Goal: Task Accomplishment & Management: Complete application form

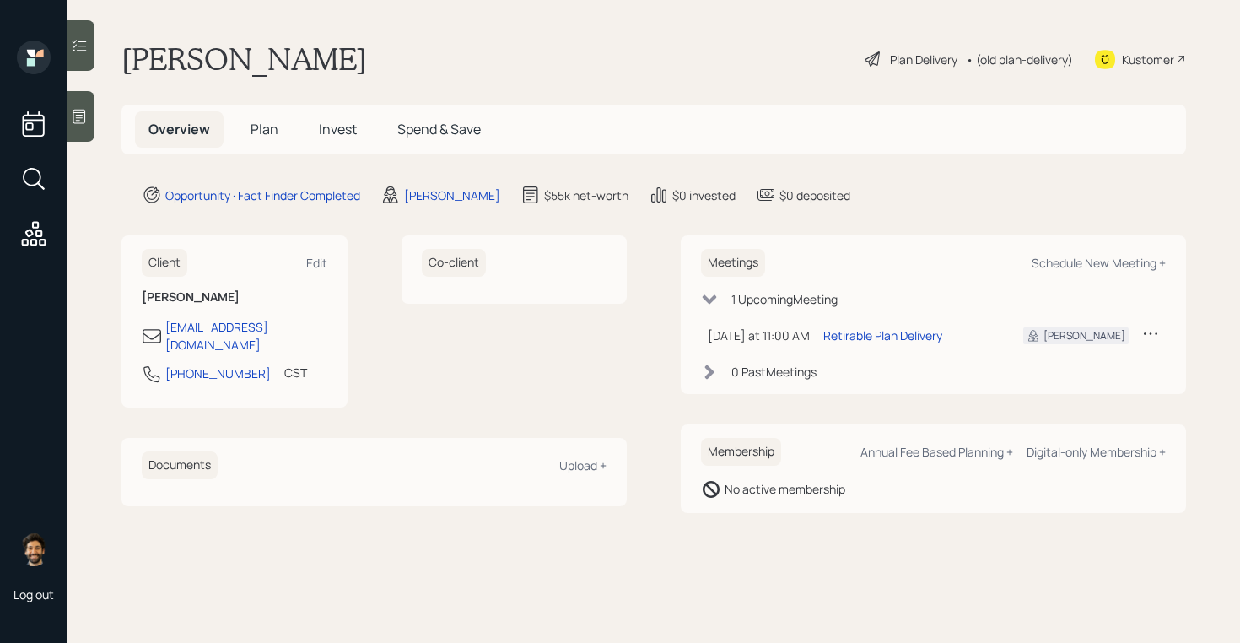
click at [268, 133] on span "Plan" at bounding box center [265, 129] width 28 height 19
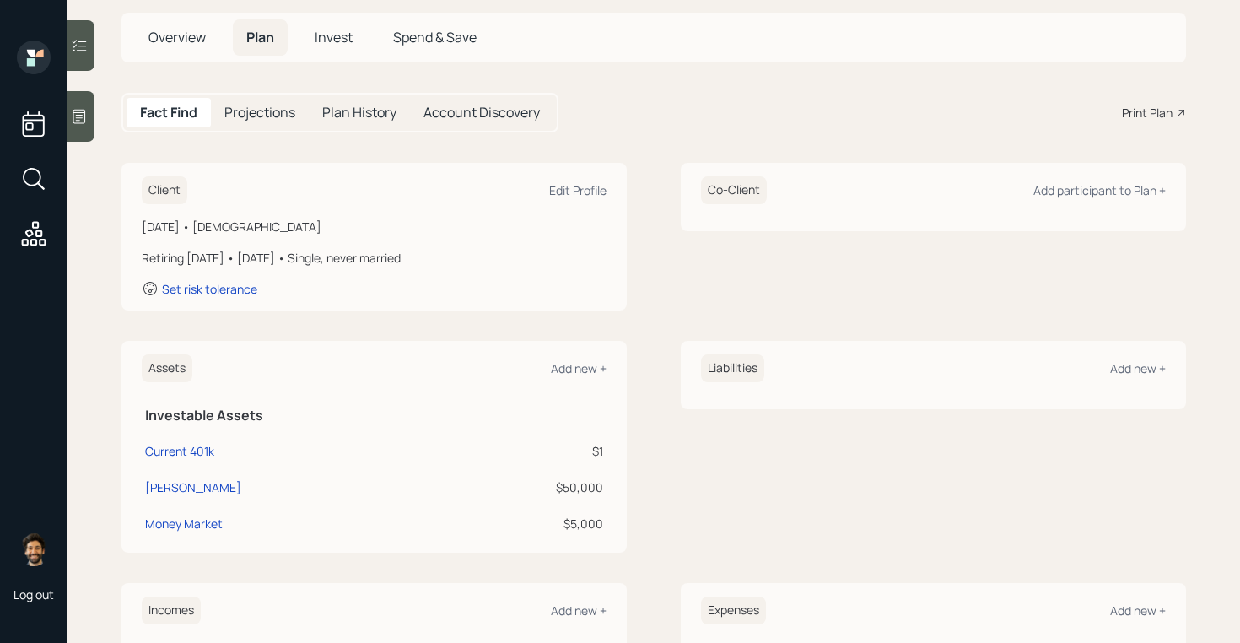
scroll to position [104, 0]
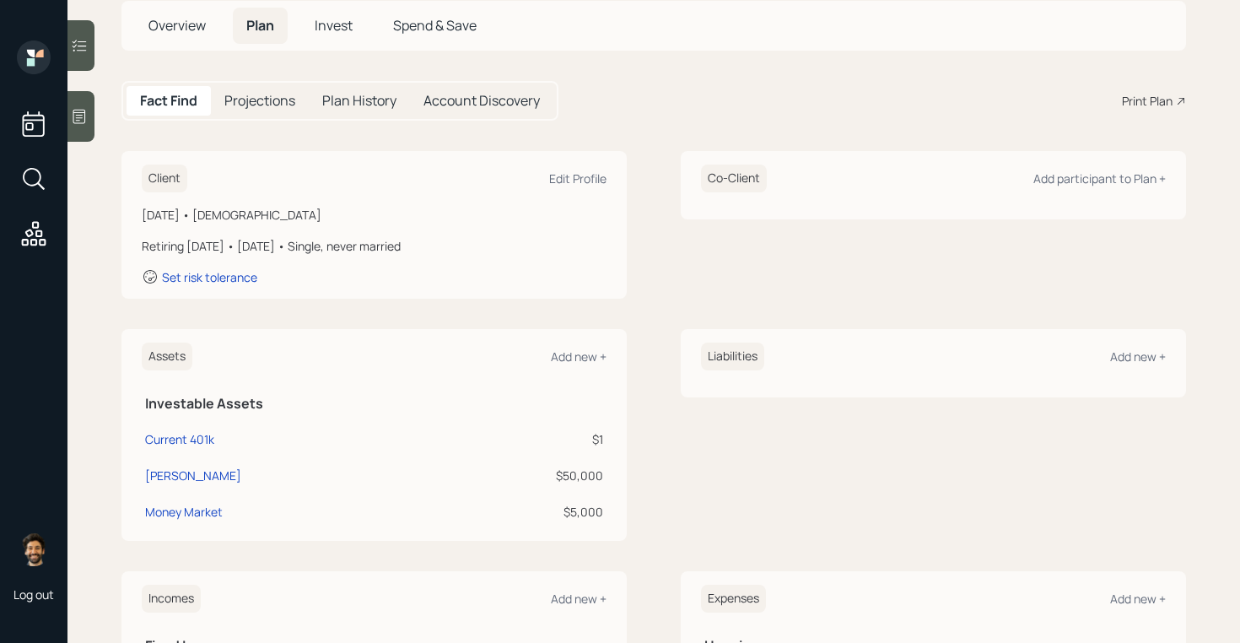
click at [83, 110] on icon at bounding box center [79, 117] width 13 height 14
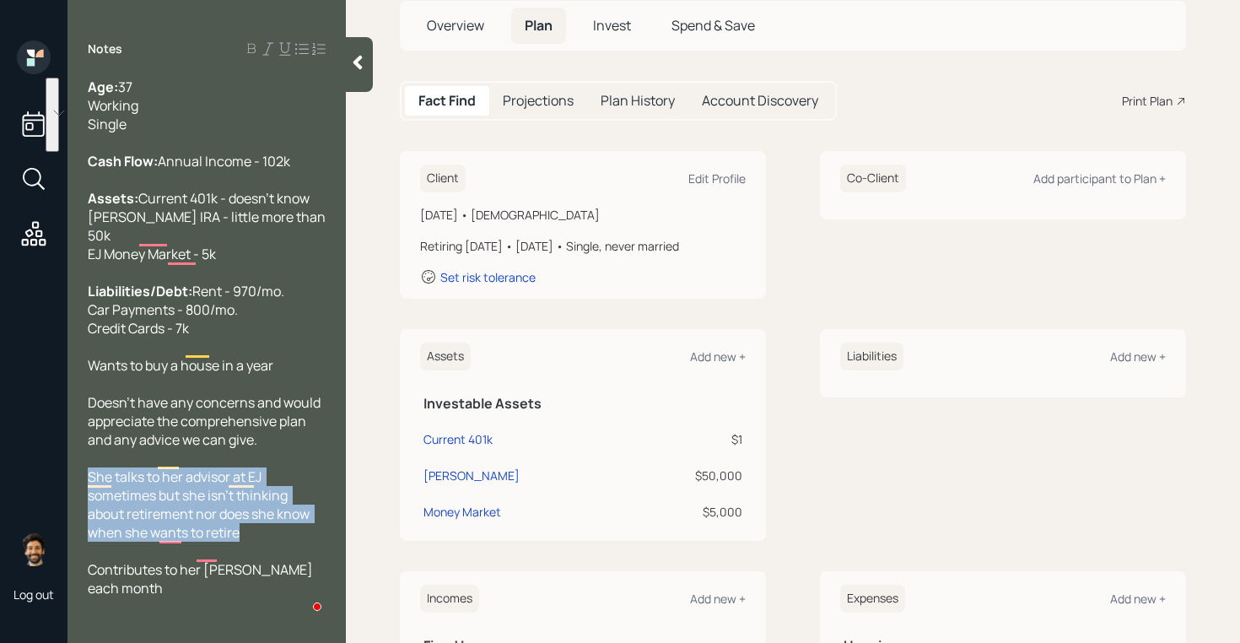
drag, startPoint x: 264, startPoint y: 570, endPoint x: 88, endPoint y: 514, distance: 185.2
click at [88, 514] on div "She talks to her advisor at EJ sometimes but she isn't thinking about retiremen…" at bounding box center [207, 504] width 238 height 74
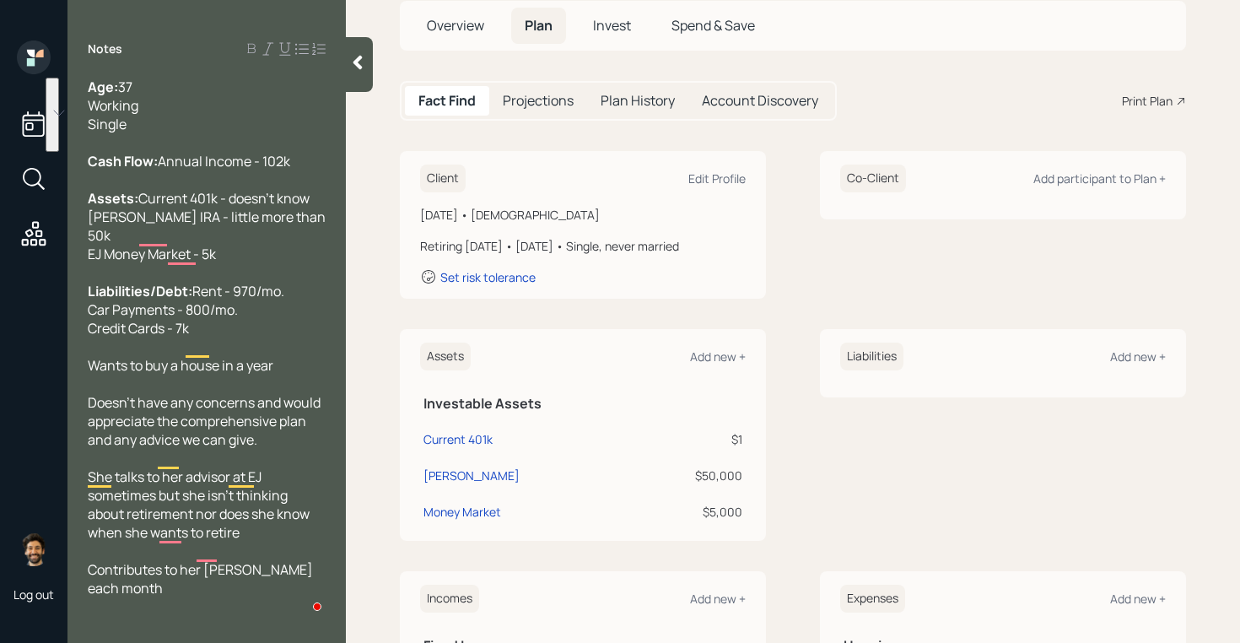
click at [354, 76] on div at bounding box center [359, 64] width 27 height 55
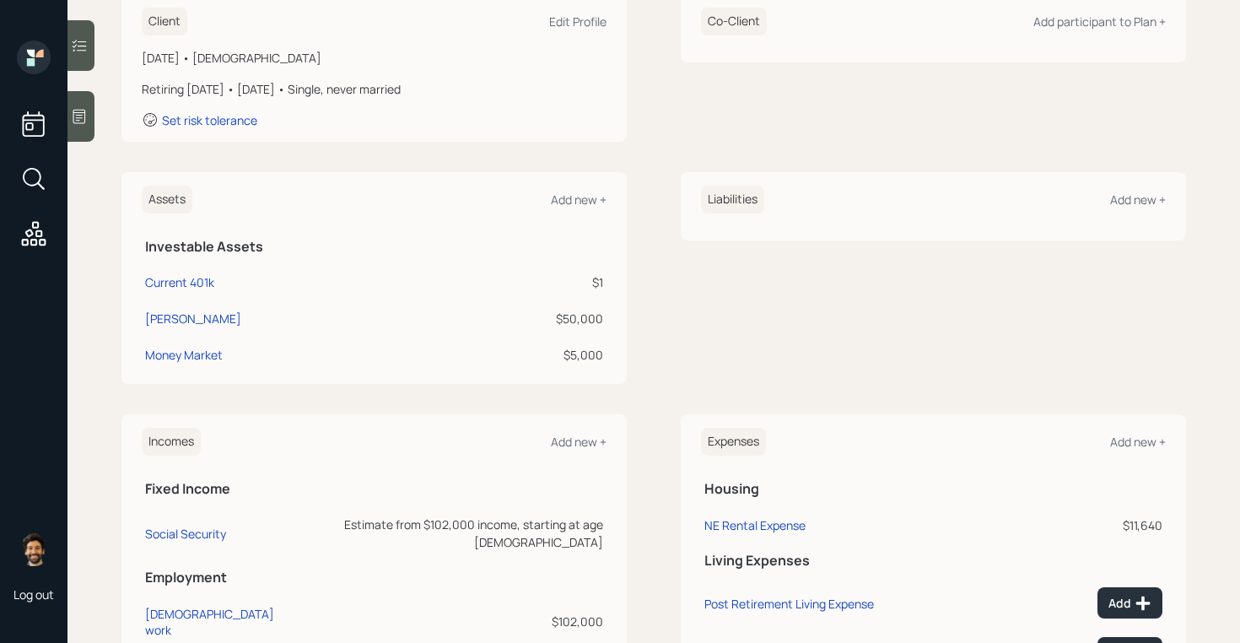
scroll to position [268, 0]
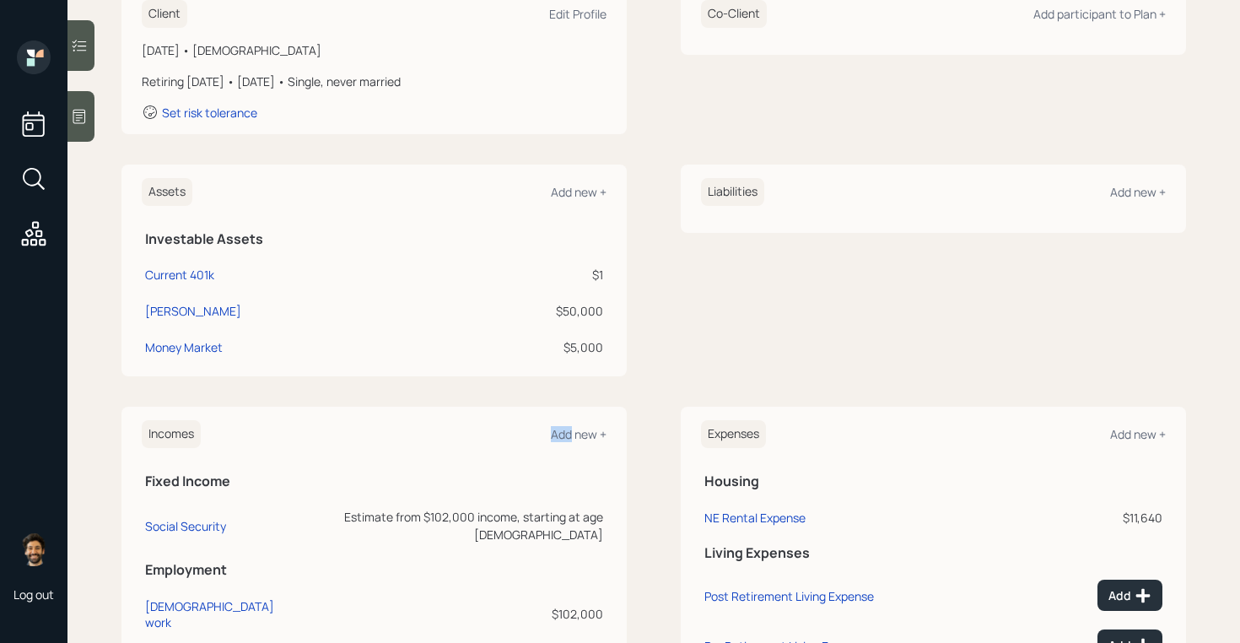
drag, startPoint x: 570, startPoint y: 431, endPoint x: 520, endPoint y: 416, distance: 52.9
click at [520, 416] on div "Incomes Add new + Fixed Income Social Security Estimate from $102,000 income, s…" at bounding box center [374, 529] width 505 height 244
click at [575, 307] on div "$50,000" at bounding box center [527, 311] width 154 height 18
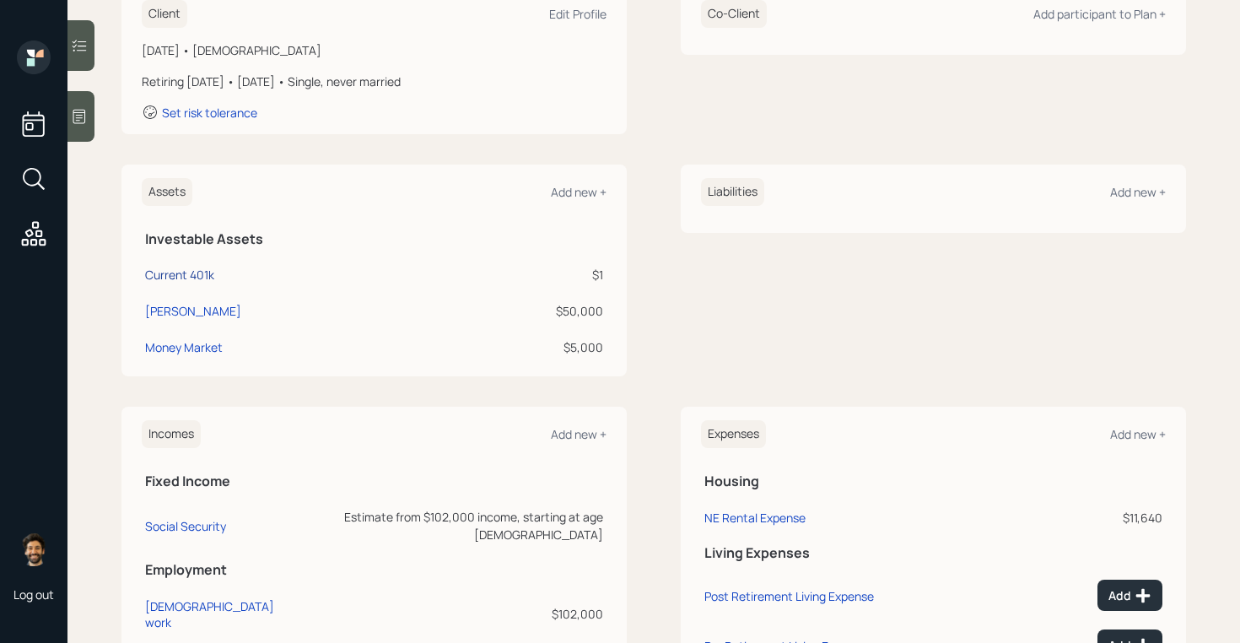
click at [176, 275] on div "Current 401k" at bounding box center [179, 275] width 69 height 18
select select "company_sponsored"
select select "balanced"
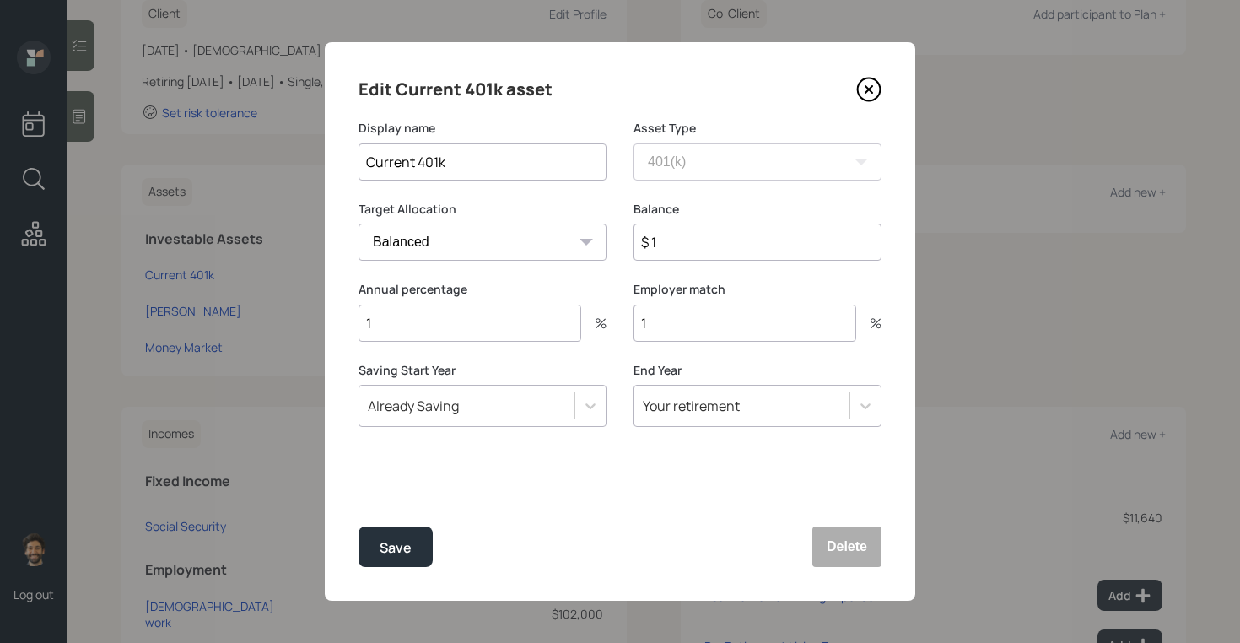
click at [680, 244] on input "$ 1" at bounding box center [758, 242] width 248 height 37
type input "$ 64,000"
click at [381, 553] on div "Save" at bounding box center [396, 548] width 32 height 23
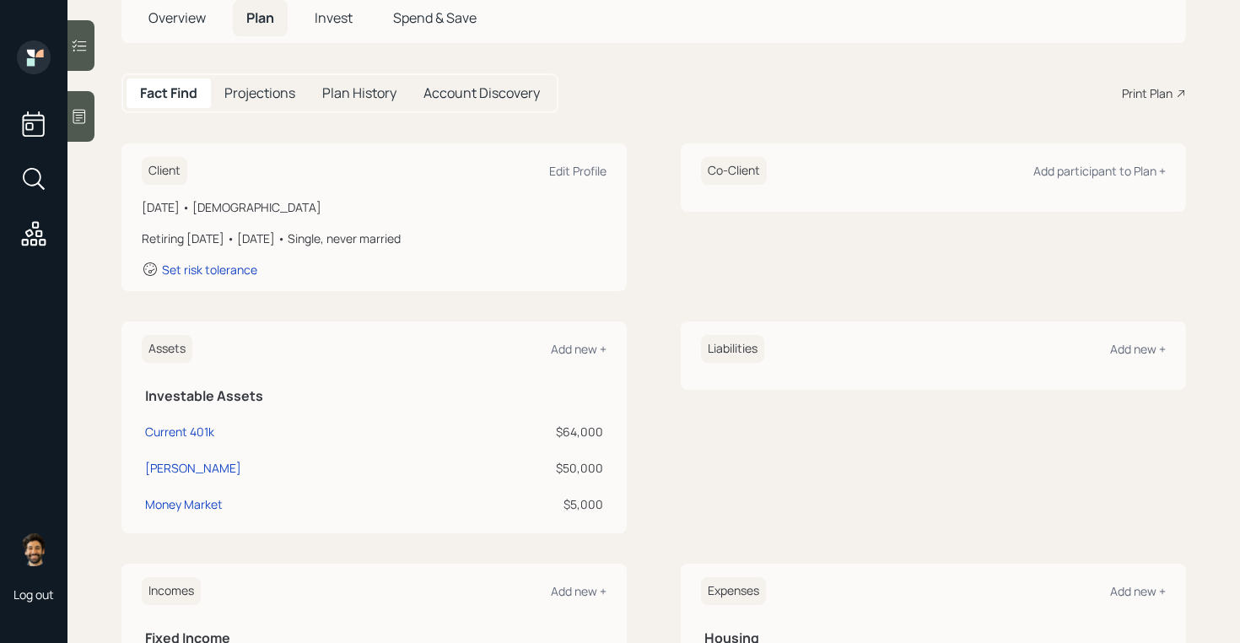
scroll to position [107, 0]
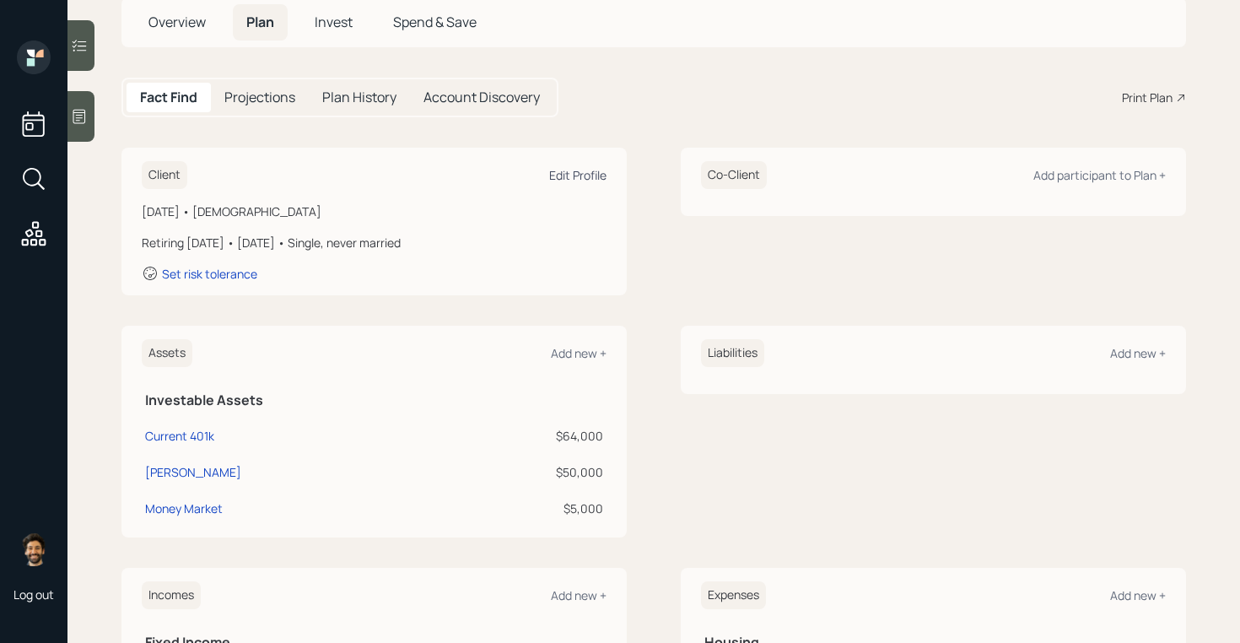
click at [570, 180] on div "Edit Profile" at bounding box center [577, 175] width 57 height 16
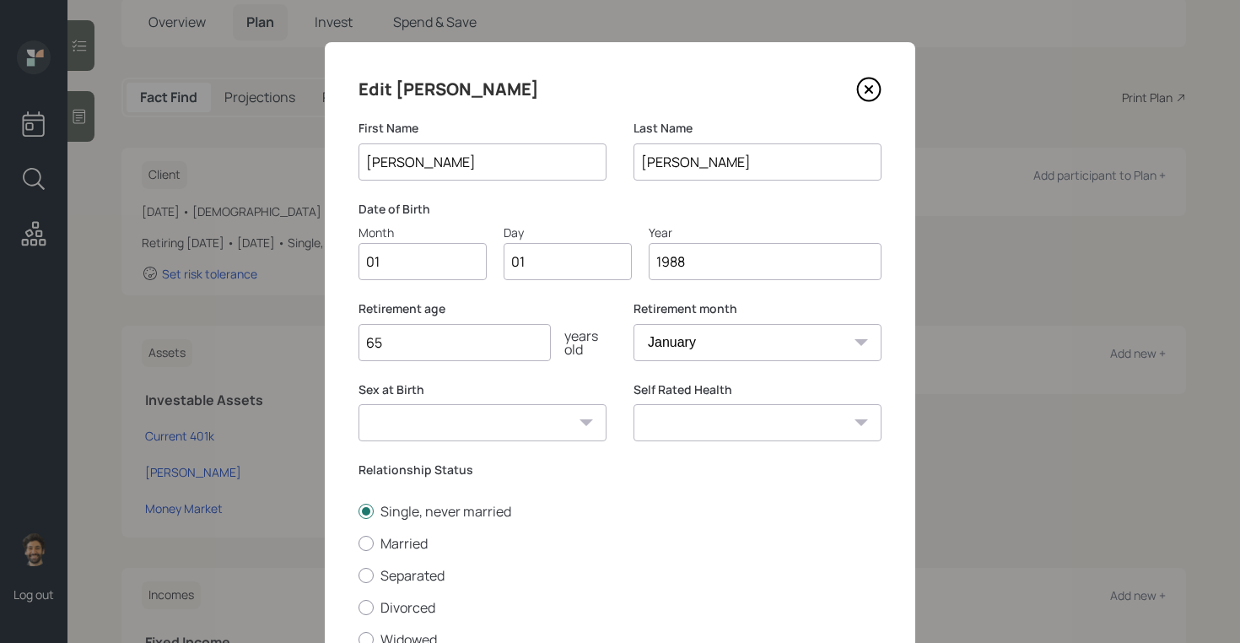
click at [566, 177] on input "[PERSON_NAME]" at bounding box center [483, 161] width 248 height 37
click at [433, 243] on input "01" at bounding box center [423, 261] width 128 height 37
click at [417, 255] on input "01" at bounding box center [423, 261] width 128 height 37
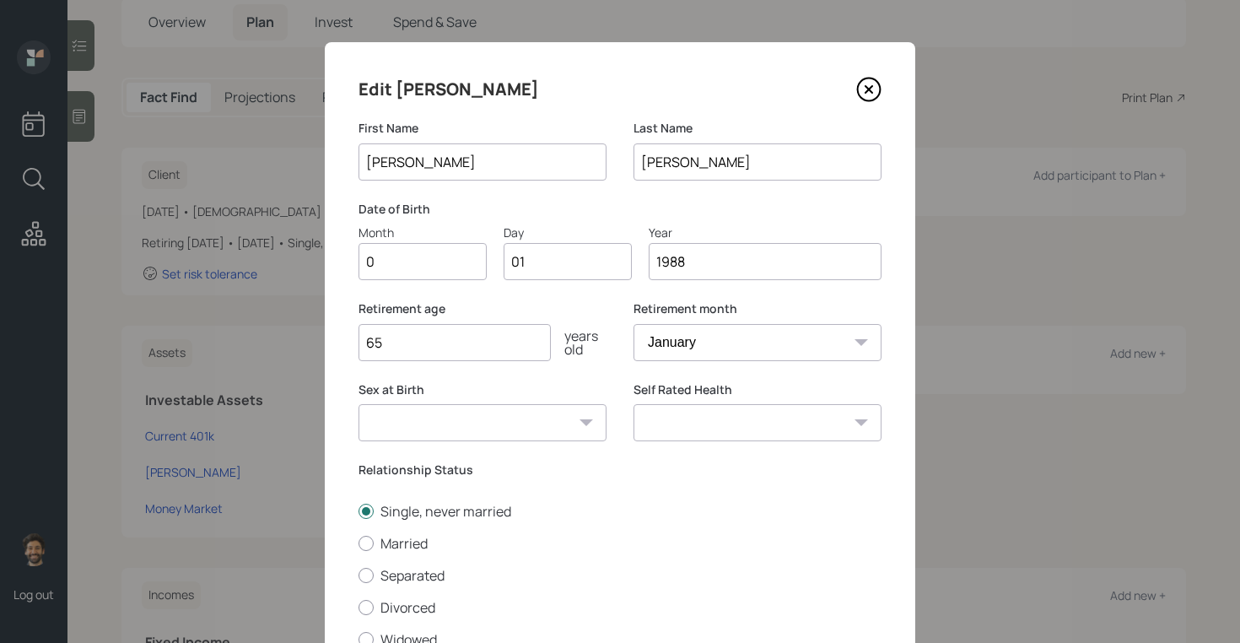
type input "04"
type input "0"
type input "04"
click at [390, 267] on input "04" at bounding box center [423, 261] width 128 height 37
type input "05"
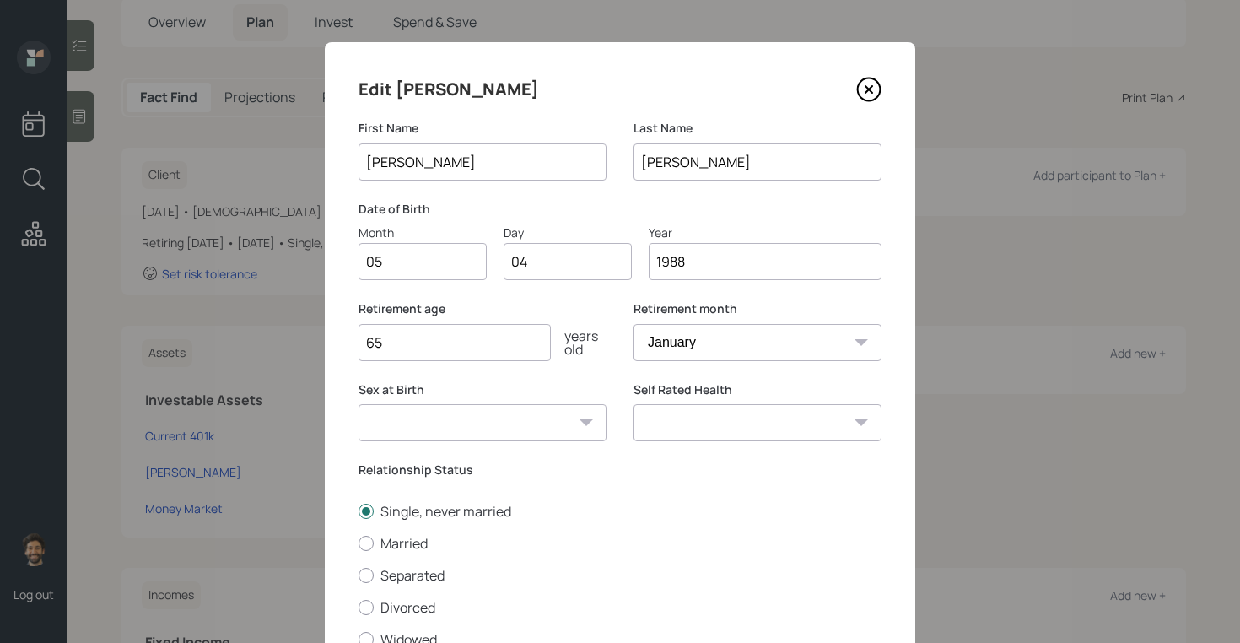
scroll to position [139, 0]
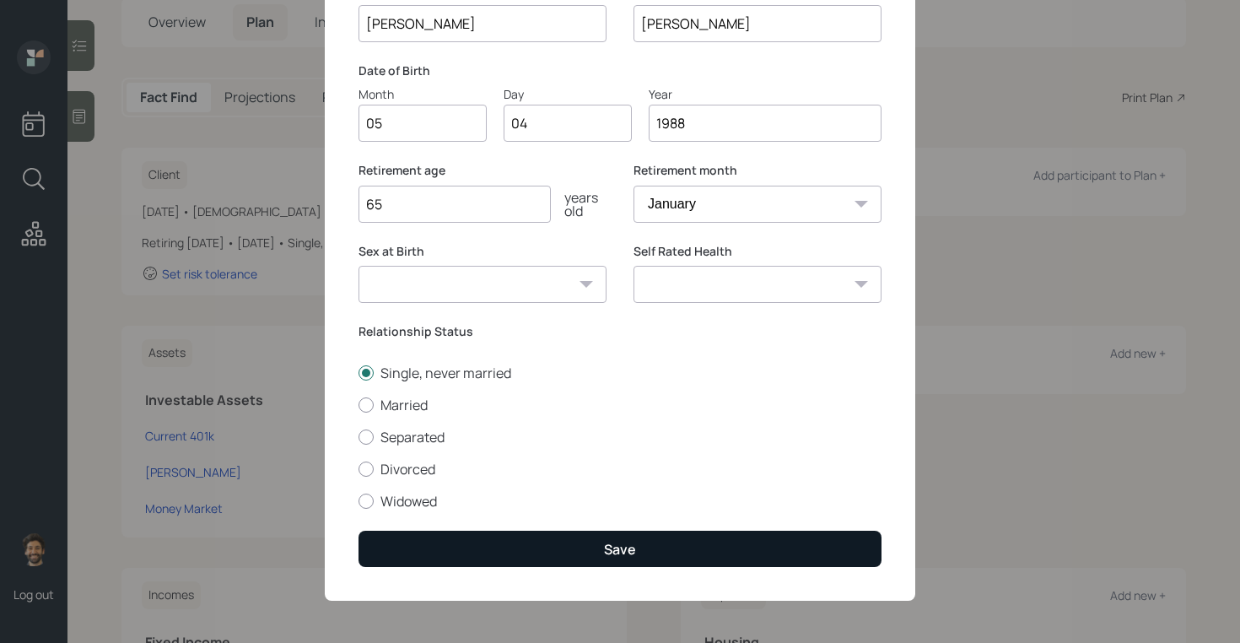
click at [401, 566] on button "Save" at bounding box center [620, 549] width 523 height 36
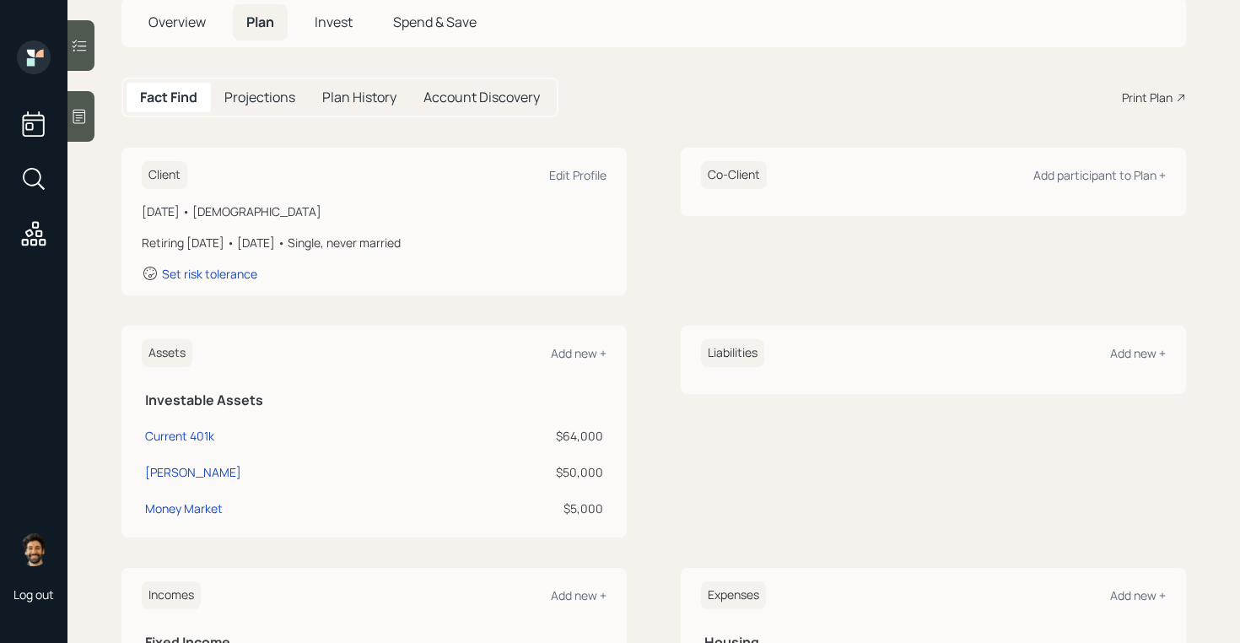
scroll to position [431, 0]
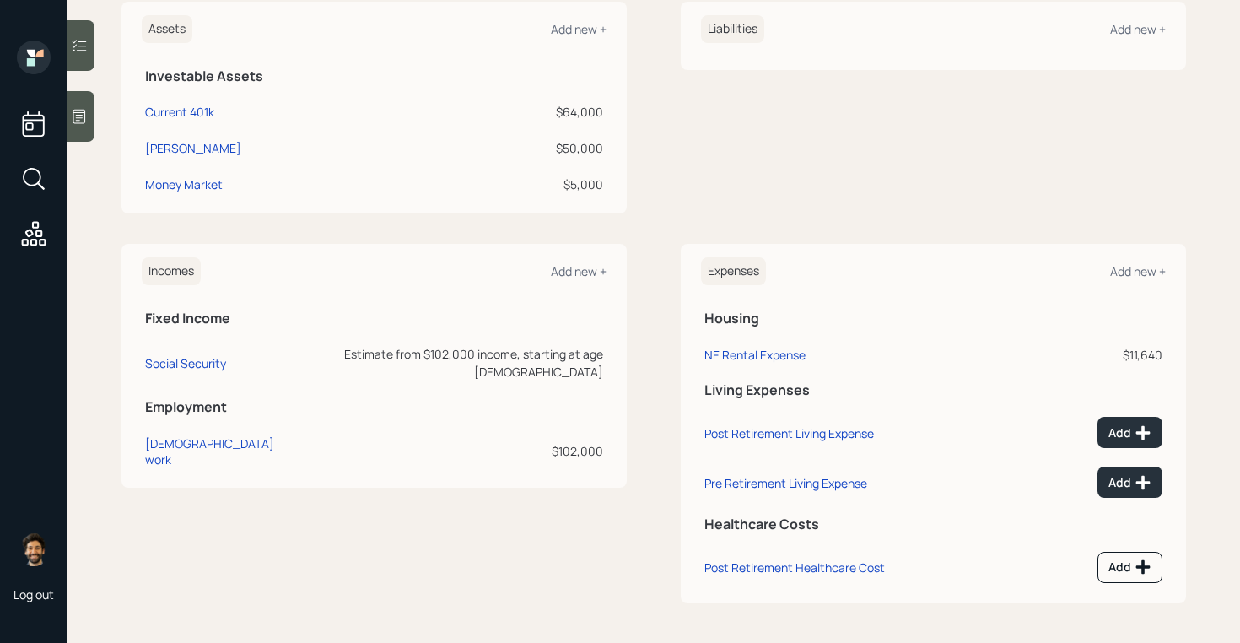
click at [580, 442] on div "$102,000" at bounding box center [451, 451] width 303 height 18
drag, startPoint x: 330, startPoint y: 355, endPoint x: 379, endPoint y: 358, distance: 49.0
click at [379, 358] on div "Estimate from $102,000 income, starting at age [DEMOGRAPHIC_DATA]" at bounding box center [451, 362] width 303 height 35
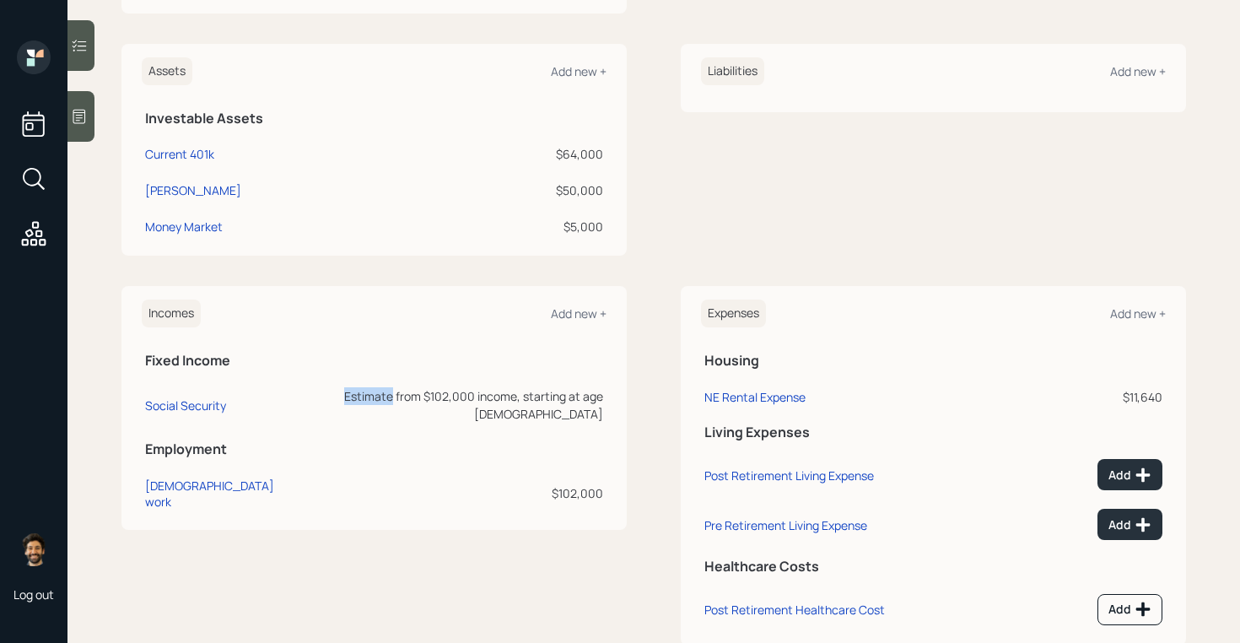
scroll to position [388, 0]
click at [581, 319] on div "Add new +" at bounding box center [579, 314] width 56 height 16
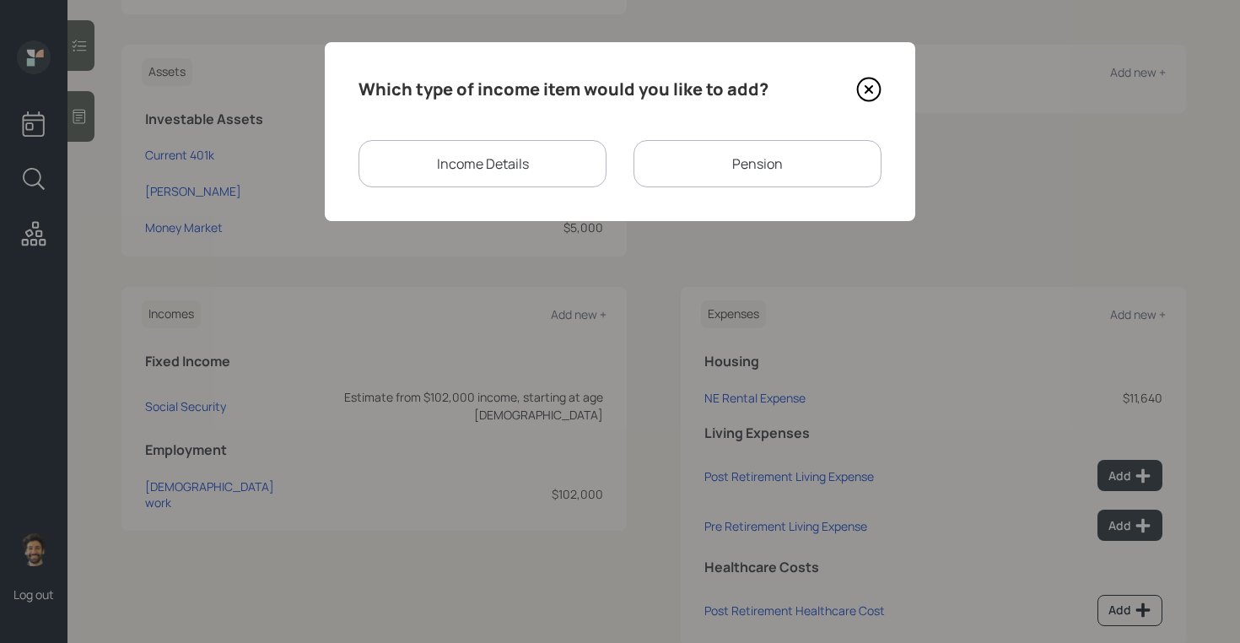
click at [720, 184] on div "Pension" at bounding box center [758, 163] width 248 height 47
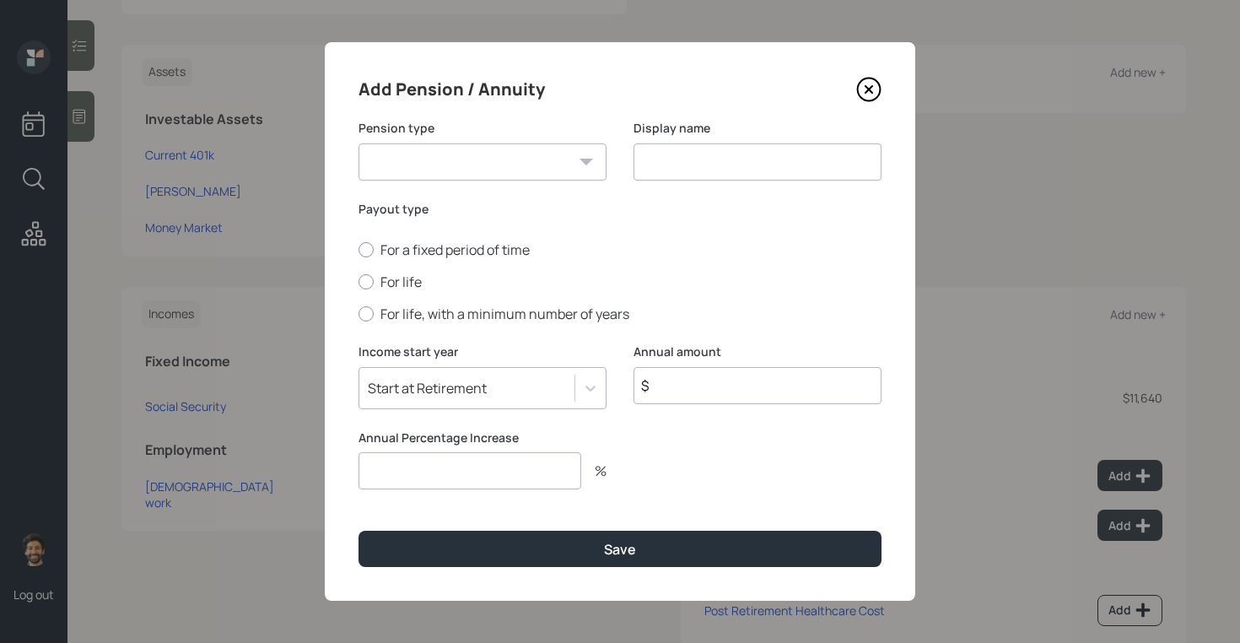
click at [381, 163] on select "Pension Annuity" at bounding box center [483, 161] width 248 height 37
select select "pension"
click at [359, 143] on select "Pension Annuity" at bounding box center [483, 161] width 248 height 37
click at [370, 278] on div at bounding box center [366, 281] width 15 height 15
click at [359, 282] on input "For life" at bounding box center [358, 282] width 1 height 1
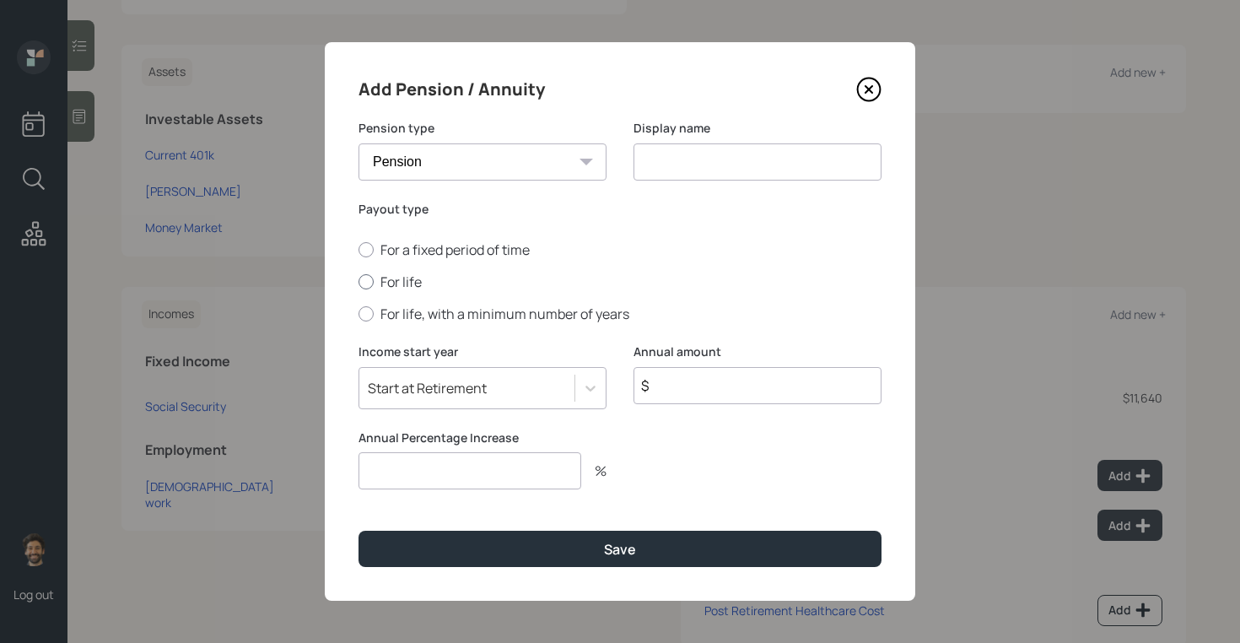
radio input "true"
click at [687, 175] on input at bounding box center [758, 161] width 248 height 37
type input "Pension"
click at [673, 388] on input "$" at bounding box center [758, 385] width 248 height 37
type input "$ 60,000"
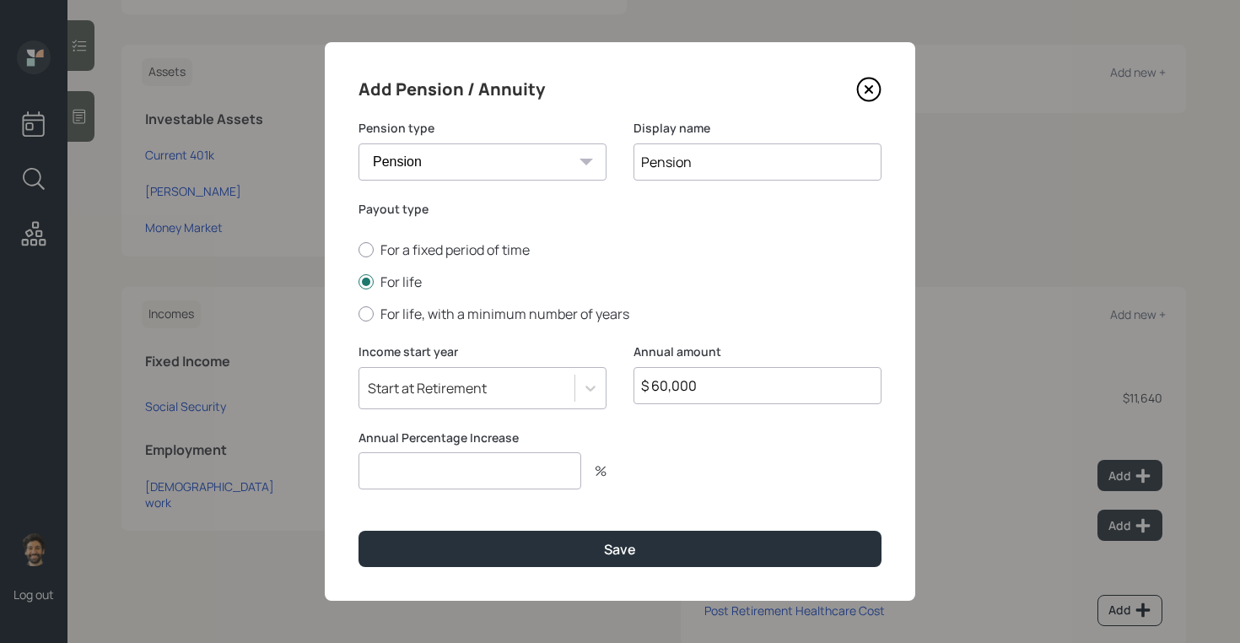
click at [418, 462] on input "number" at bounding box center [470, 470] width 223 height 37
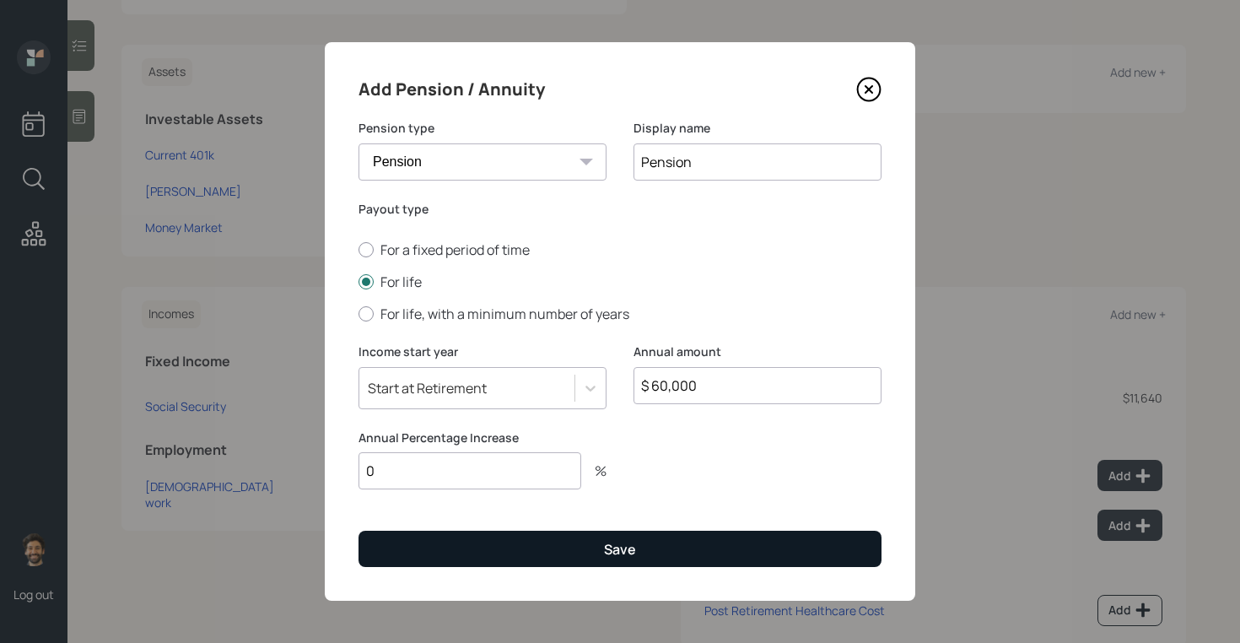
type input "0"
click at [440, 537] on button "Save" at bounding box center [620, 549] width 523 height 36
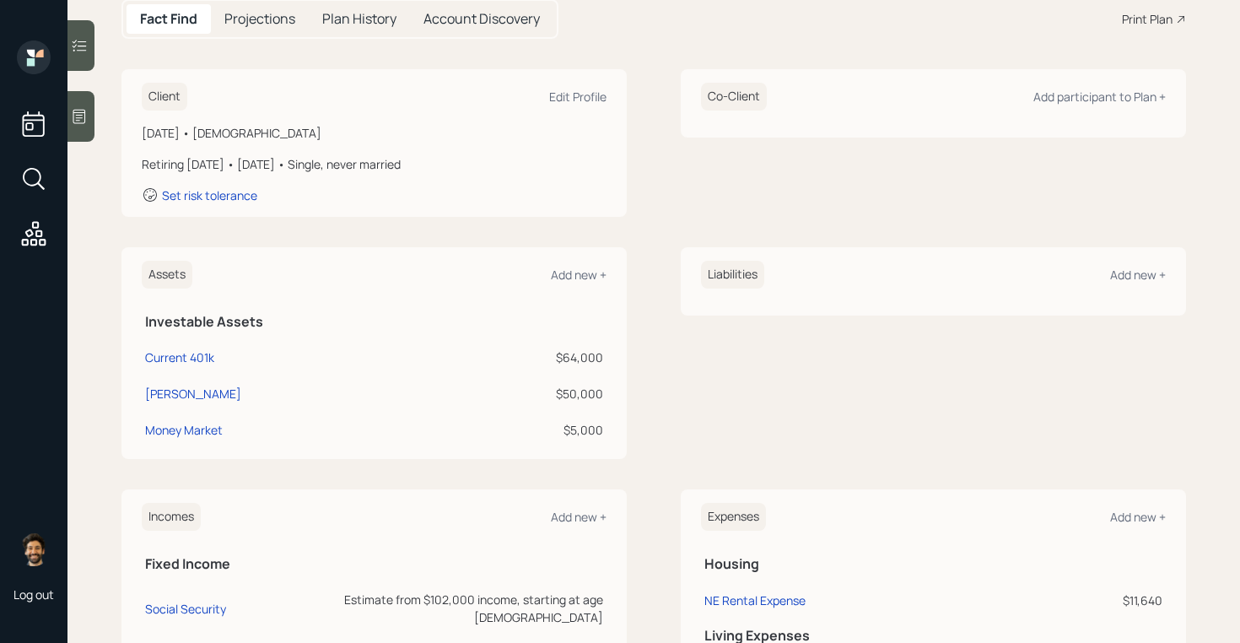
scroll to position [185, 0]
click at [579, 355] on div "$64,000" at bounding box center [527, 358] width 154 height 18
click at [592, 395] on div "$50,000" at bounding box center [527, 395] width 154 height 18
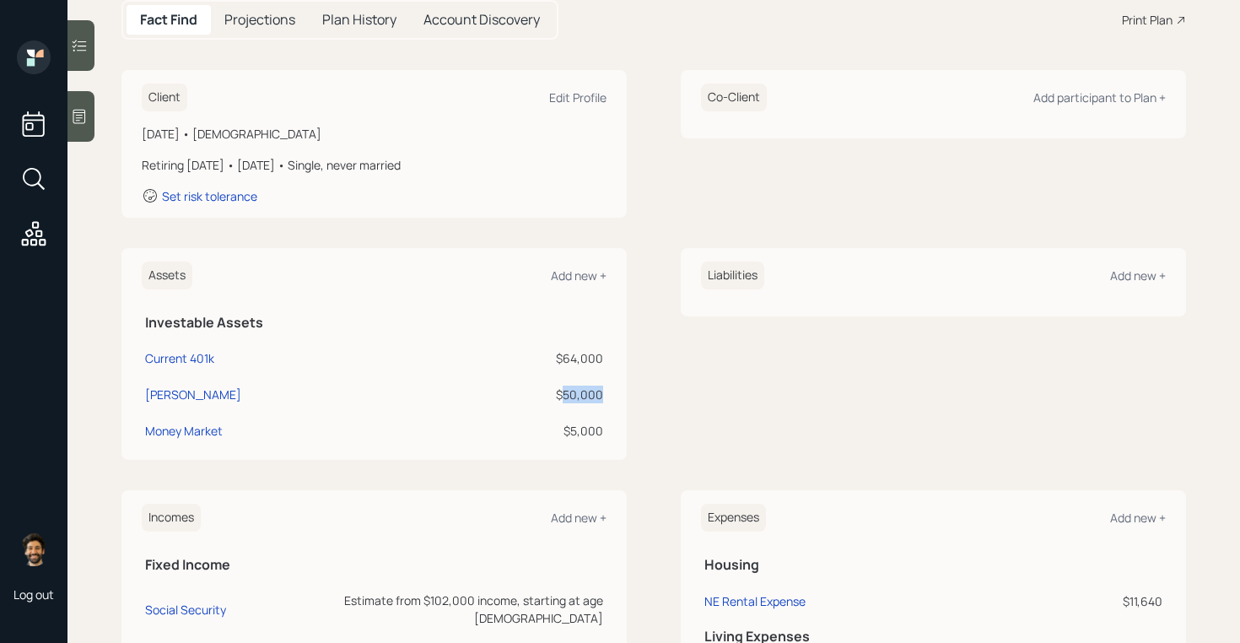
click at [592, 395] on div "$50,000" at bounding box center [527, 395] width 154 height 18
click at [176, 391] on div "[PERSON_NAME]" at bounding box center [193, 395] width 96 height 18
select select "roth_ira"
select select "balanced"
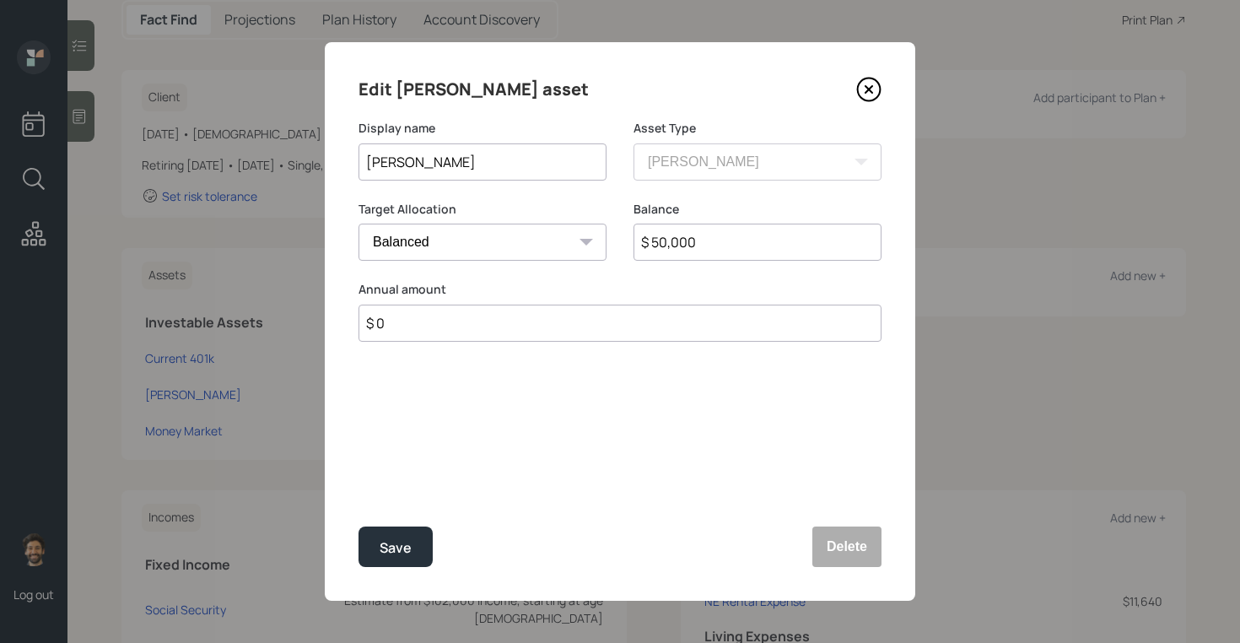
click at [718, 248] on input "$ 50,000" at bounding box center [758, 242] width 248 height 37
type input "$ 51,000"
click at [386, 540] on div "Save" at bounding box center [396, 548] width 32 height 23
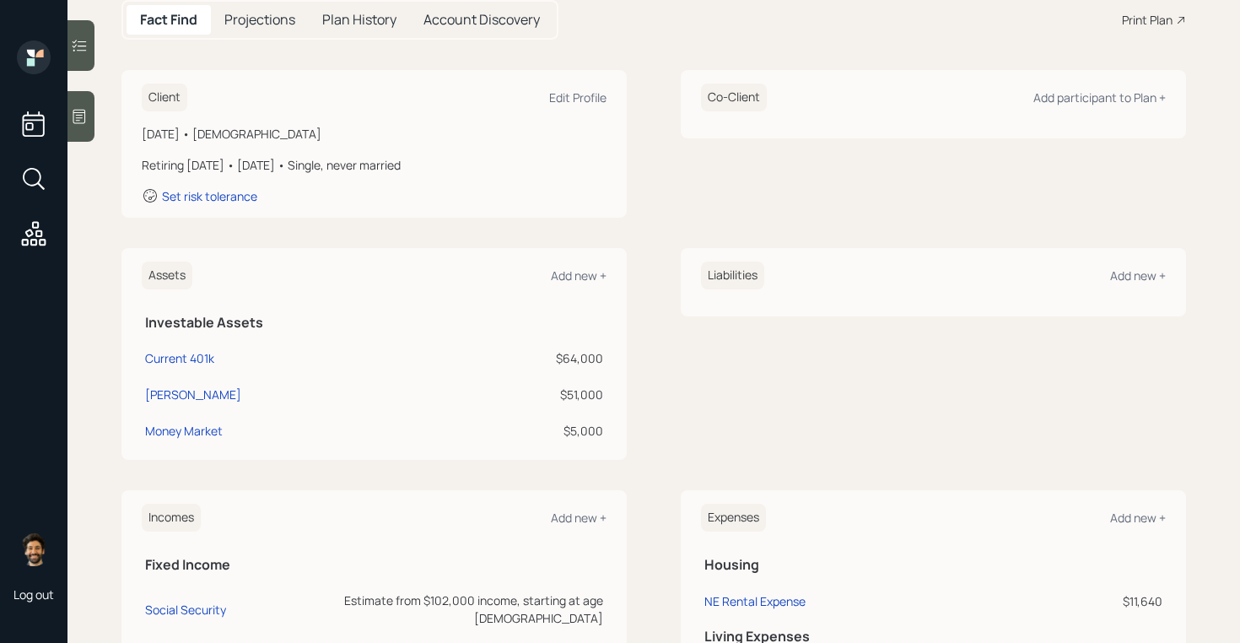
click at [581, 433] on div "$5,000" at bounding box center [527, 431] width 154 height 18
click at [639, 422] on div "Assets Add new + Investable Assets Current 401k $64,000 [PERSON_NAME] $51,000 M…" at bounding box center [654, 354] width 1065 height 212
click at [169, 425] on div "Money Market" at bounding box center [184, 431] width 78 height 18
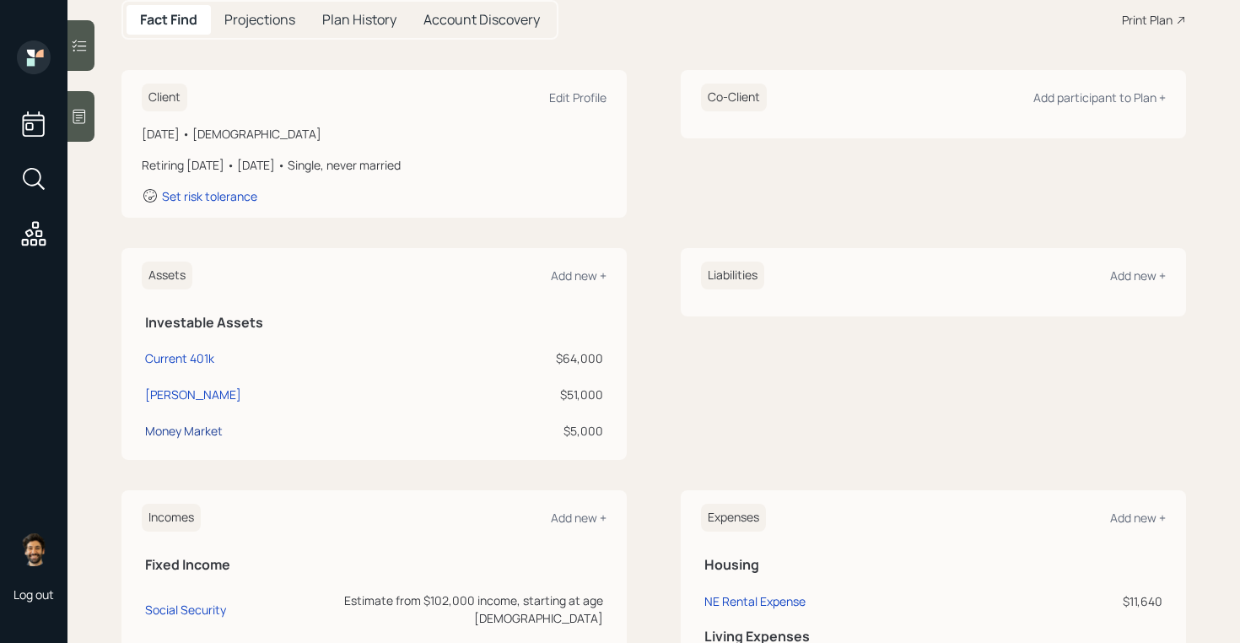
select select "emergency_fund"
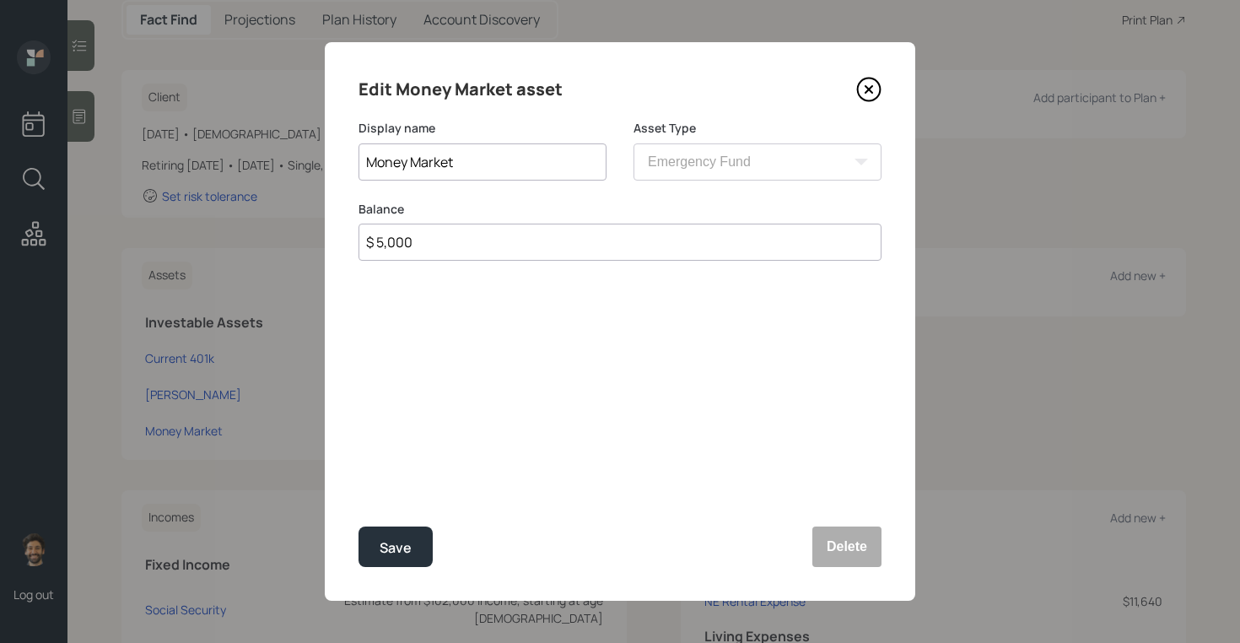
click at [484, 257] on input "$ 5,000" at bounding box center [620, 242] width 523 height 37
type input "$ 3,000"
click at [404, 543] on div "Save" at bounding box center [396, 548] width 32 height 23
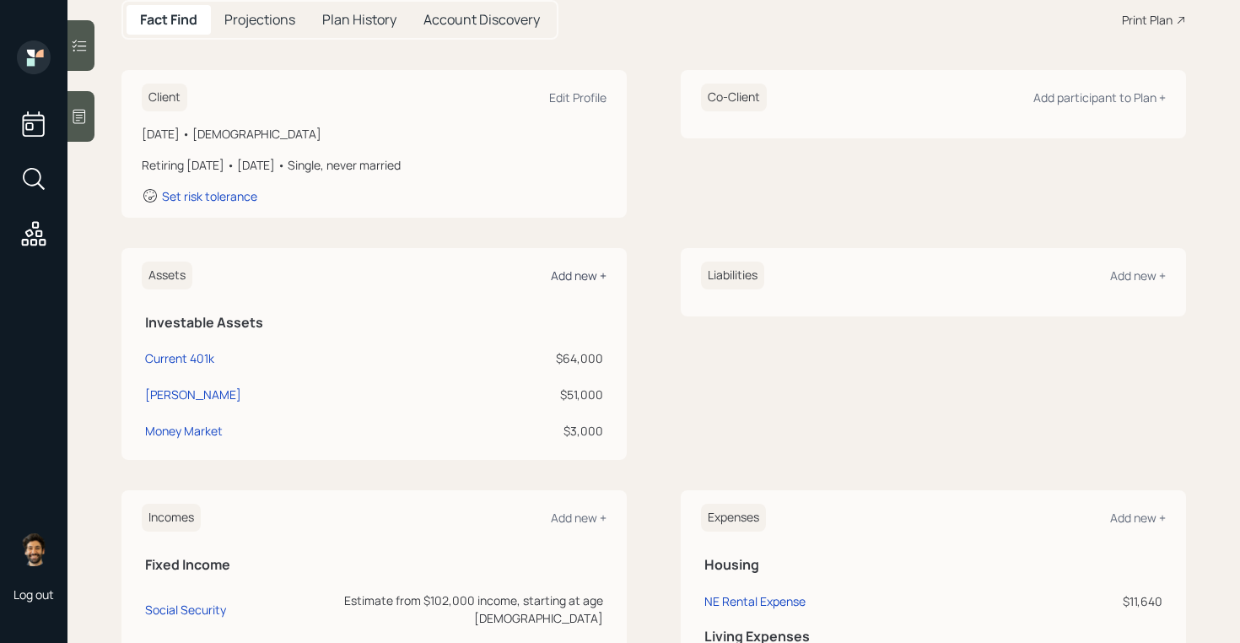
click at [575, 272] on div "Add new +" at bounding box center [579, 275] width 56 height 16
click at [176, 428] on div "Money Market" at bounding box center [184, 431] width 78 height 18
select select "emergency_fund"
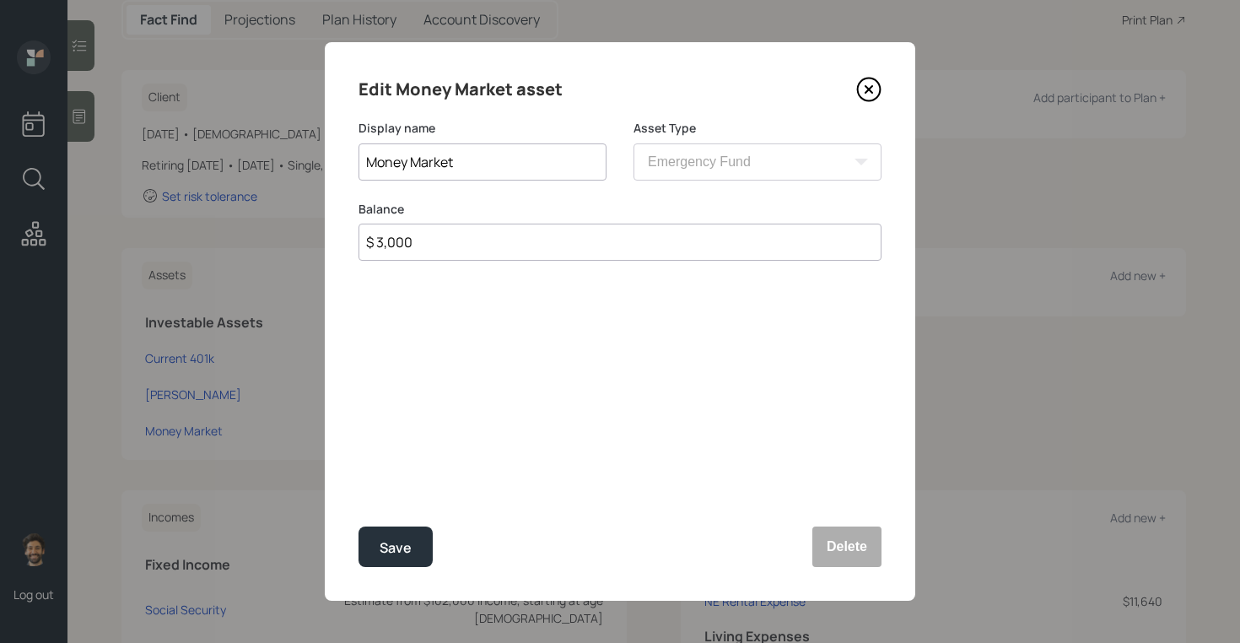
click at [481, 163] on input "Money Market" at bounding box center [483, 161] width 248 height 37
type input "Money Market / Savings"
click at [418, 244] on input "$ 3,000" at bounding box center [620, 242] width 523 height 37
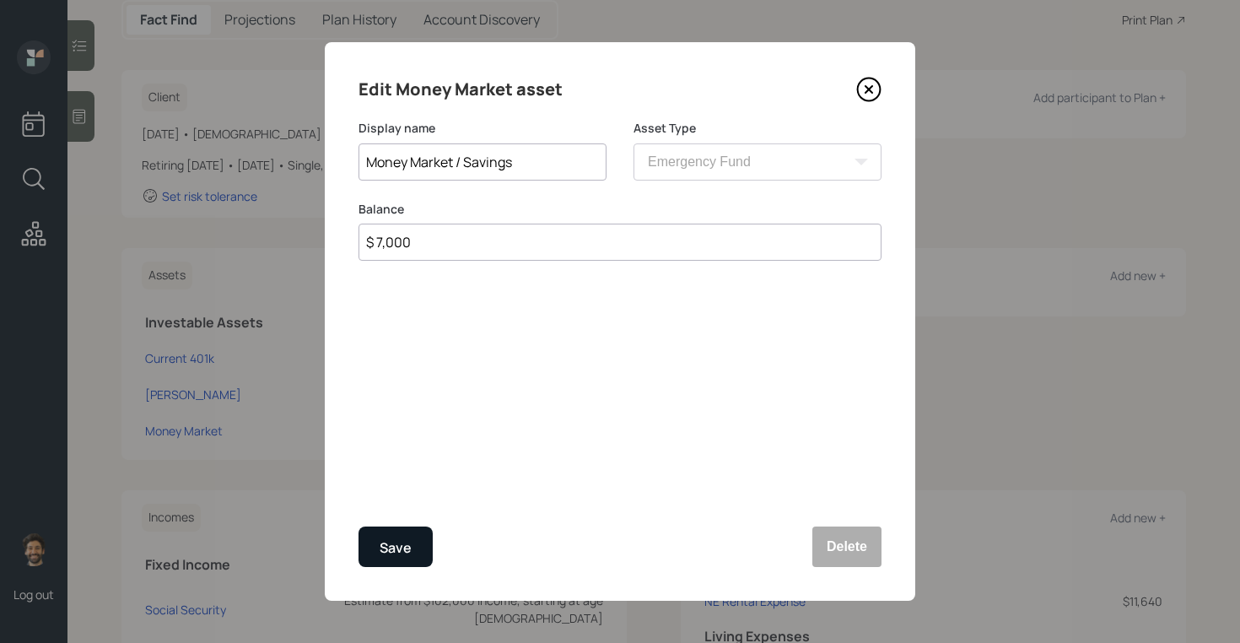
type input "$ 7,000"
click at [408, 548] on div "Save" at bounding box center [396, 548] width 32 height 23
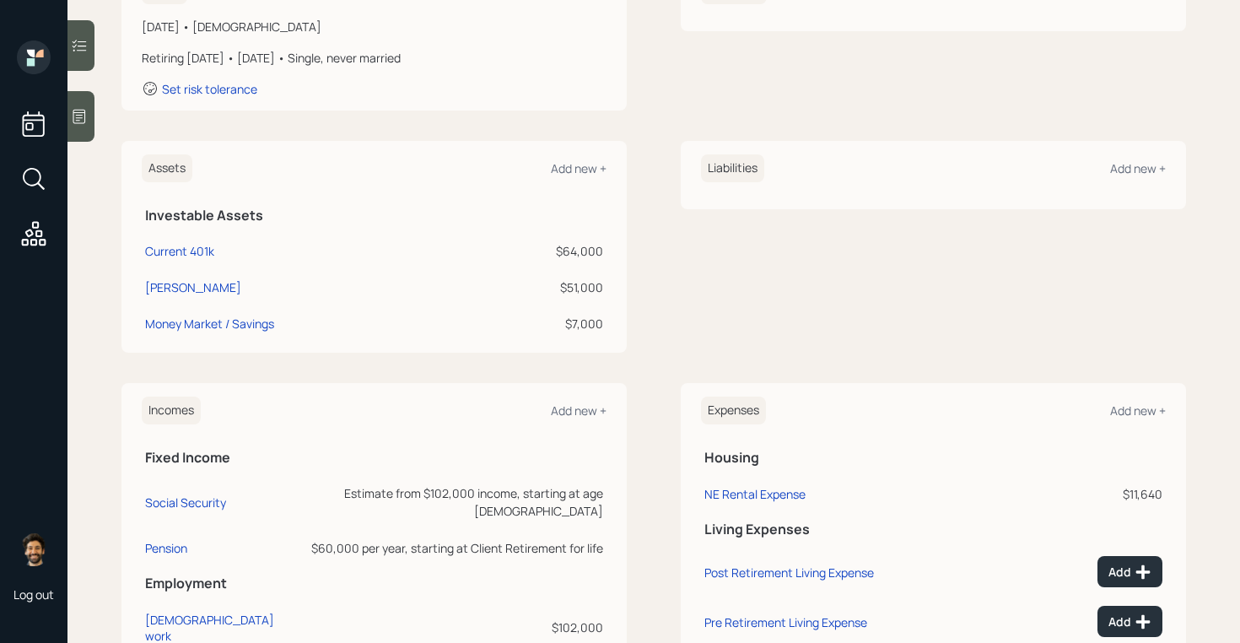
scroll to position [308, 0]
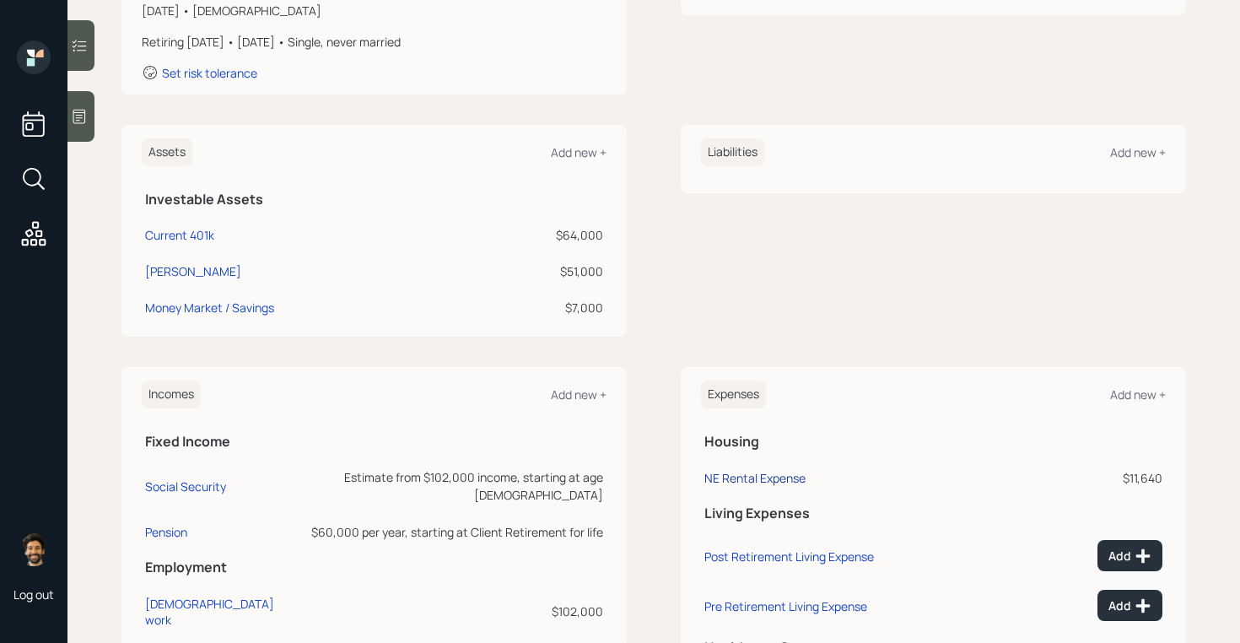
click at [760, 474] on div "NE Rental Expense" at bounding box center [755, 478] width 101 height 16
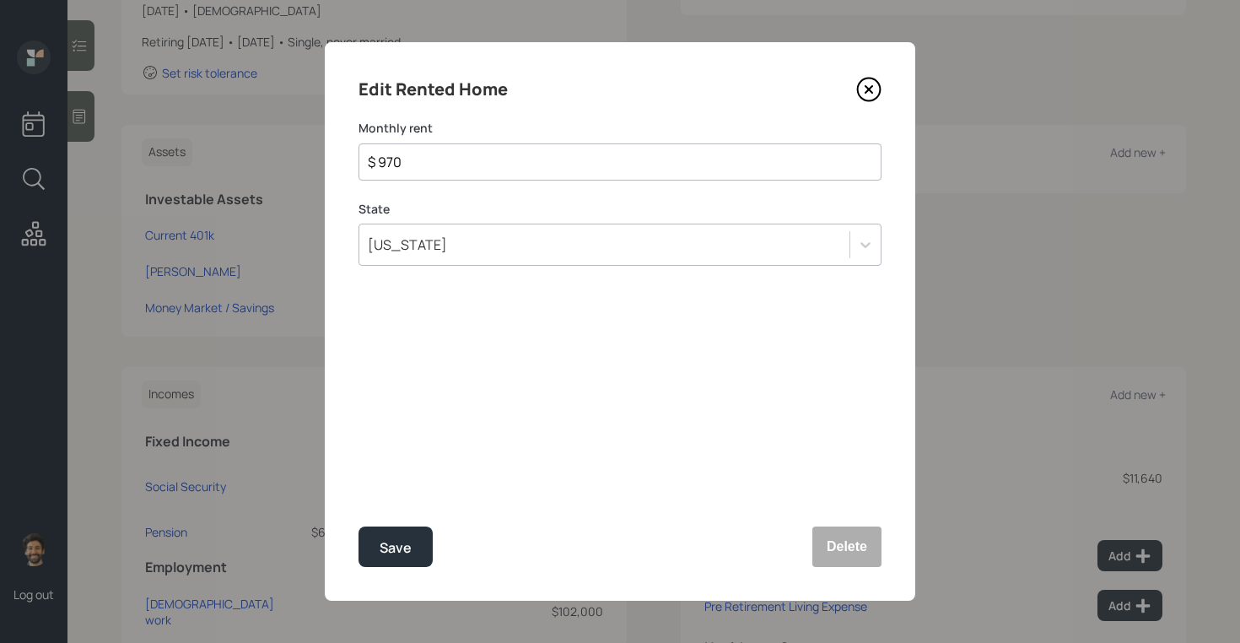
click at [403, 165] on input "$ 970" at bounding box center [613, 162] width 494 height 20
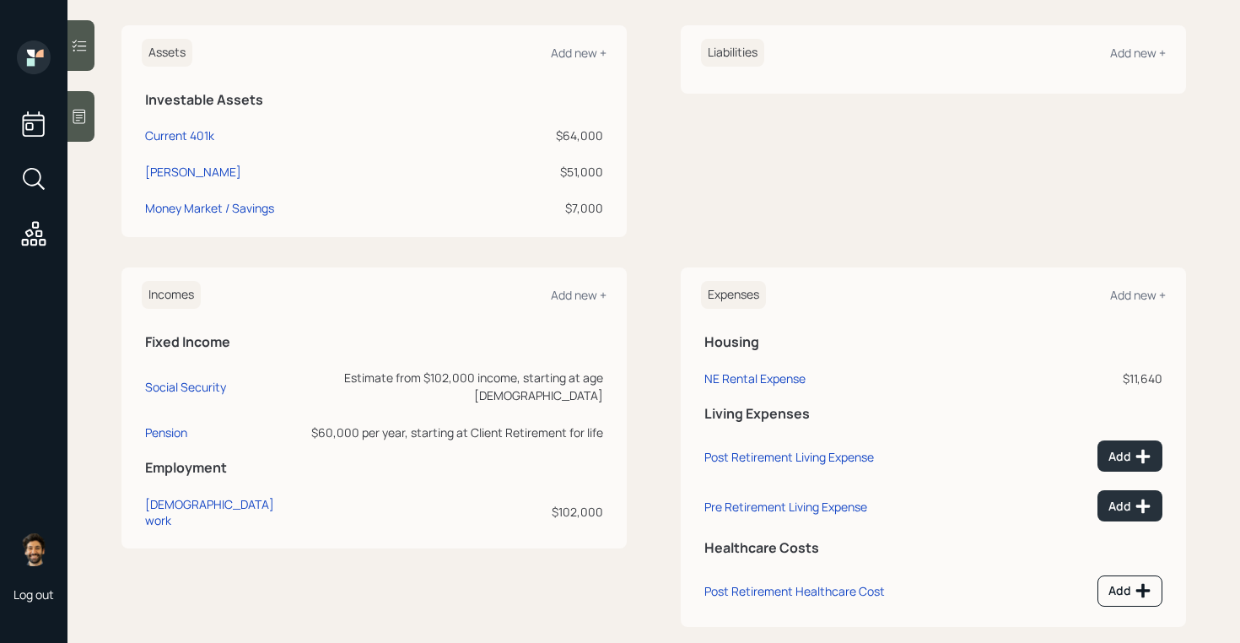
scroll to position [431, 0]
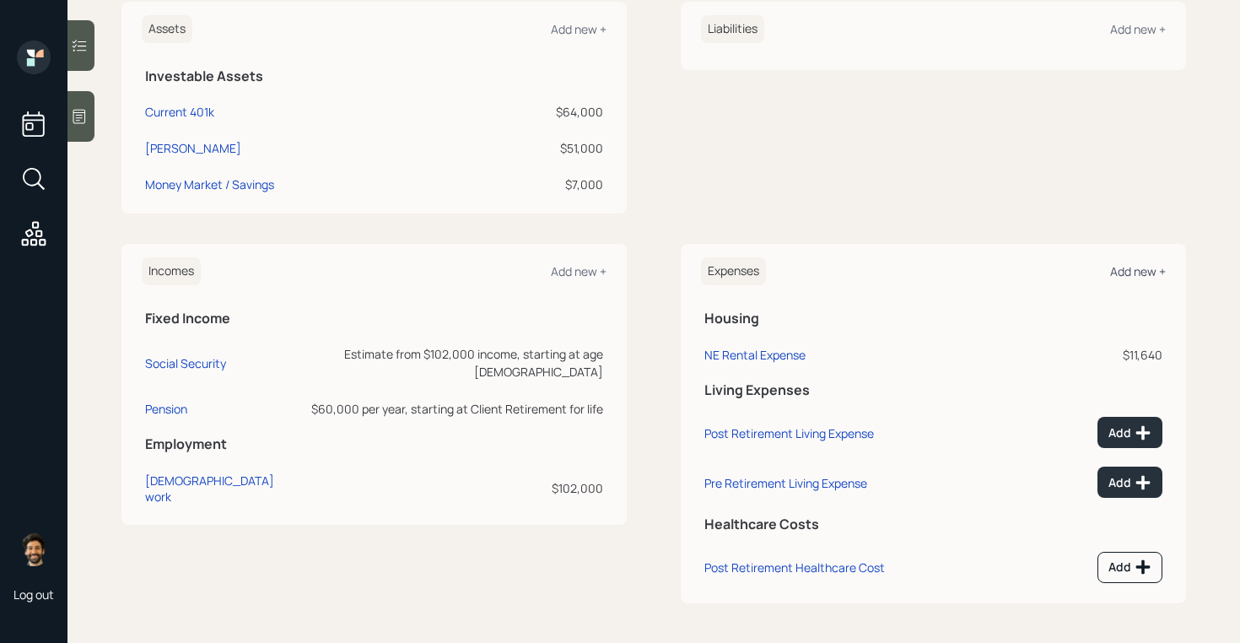
click at [1131, 273] on div "Add new +" at bounding box center [1138, 271] width 56 height 16
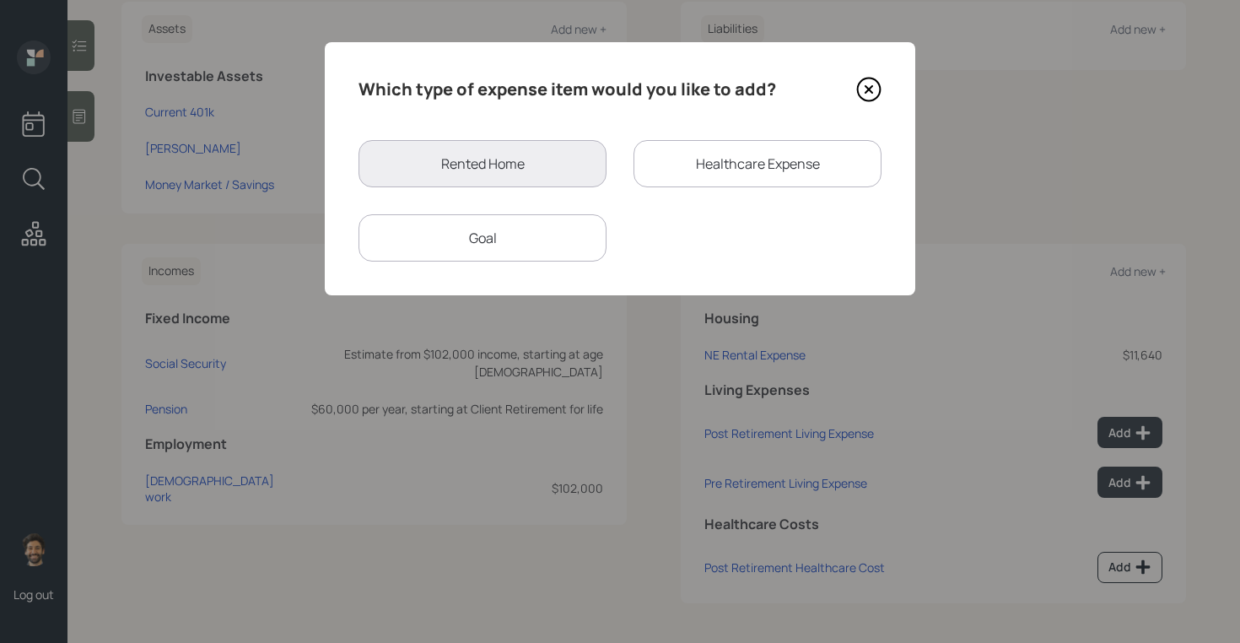
click at [511, 233] on div "Goal" at bounding box center [483, 237] width 248 height 47
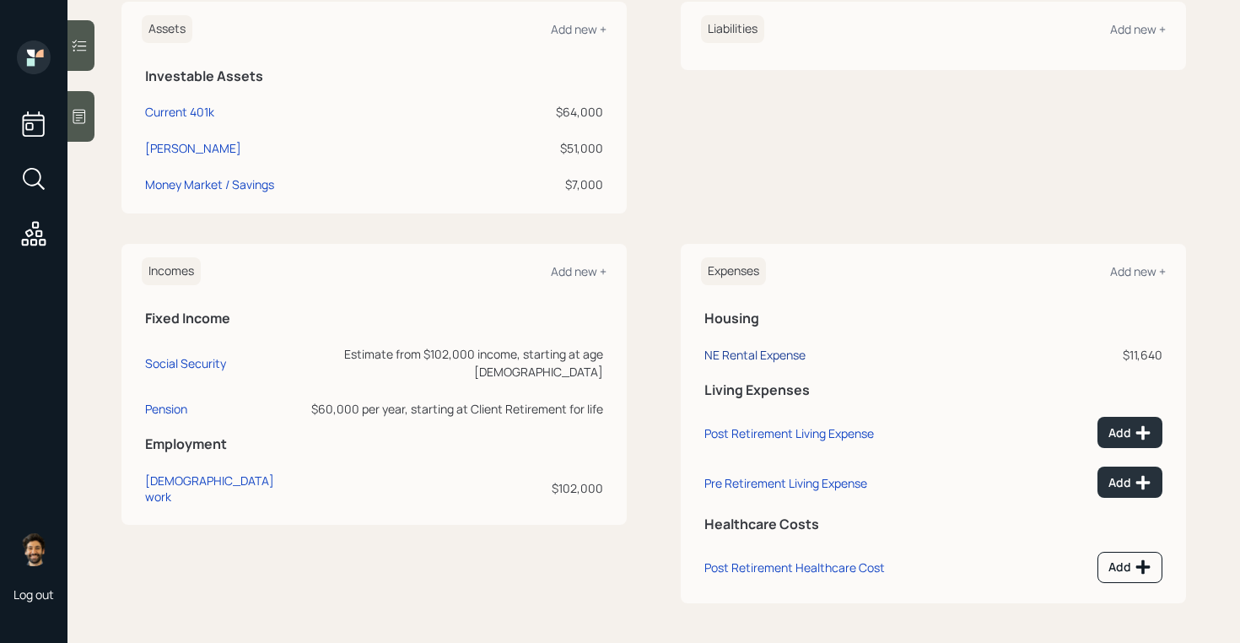
click at [746, 356] on div "NE Rental Expense" at bounding box center [755, 355] width 101 height 16
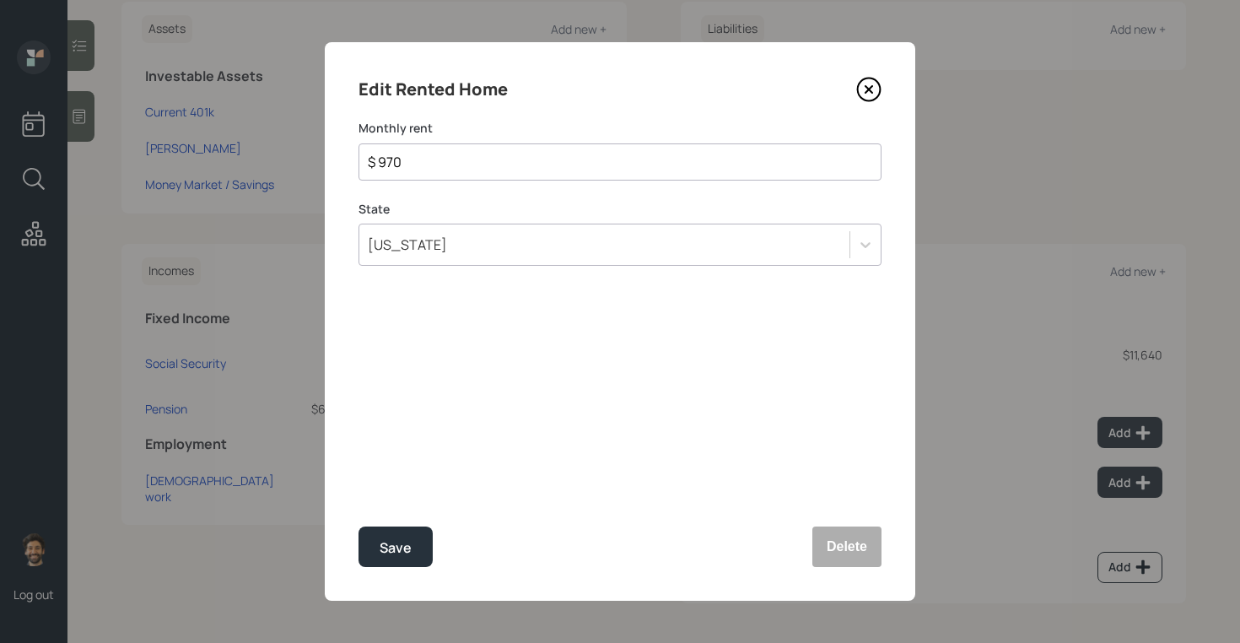
click at [519, 163] on input "$ 970" at bounding box center [613, 162] width 494 height 20
type input "$ 1,500"
click at [393, 552] on div "Save" at bounding box center [396, 548] width 32 height 23
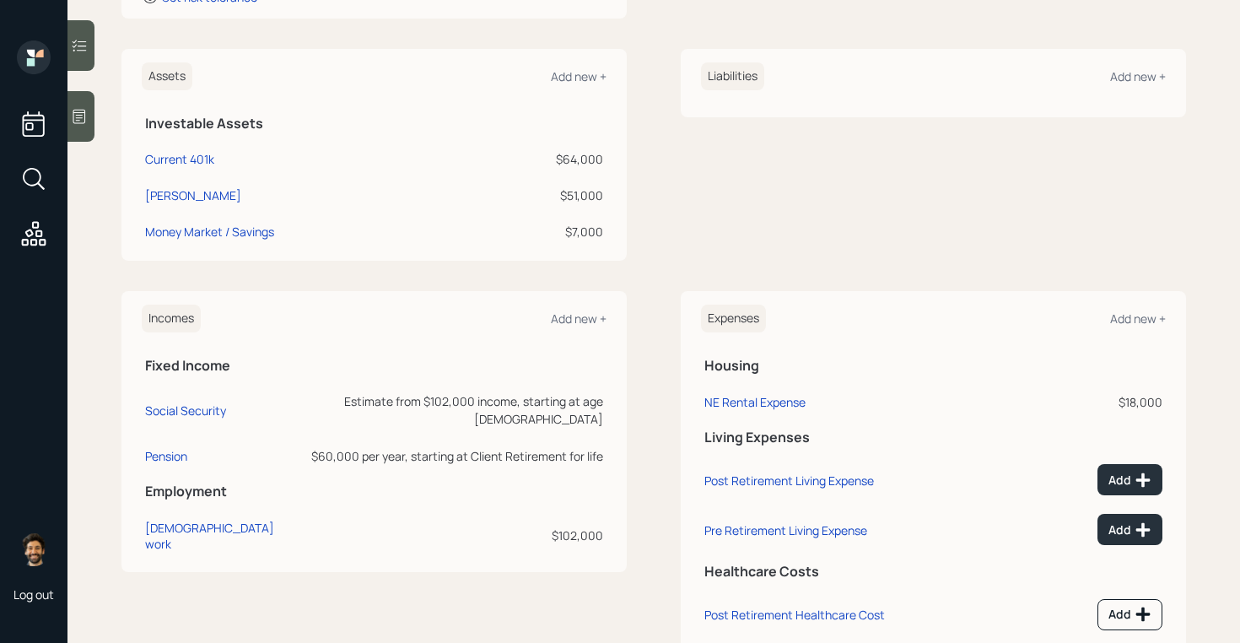
scroll to position [380, 0]
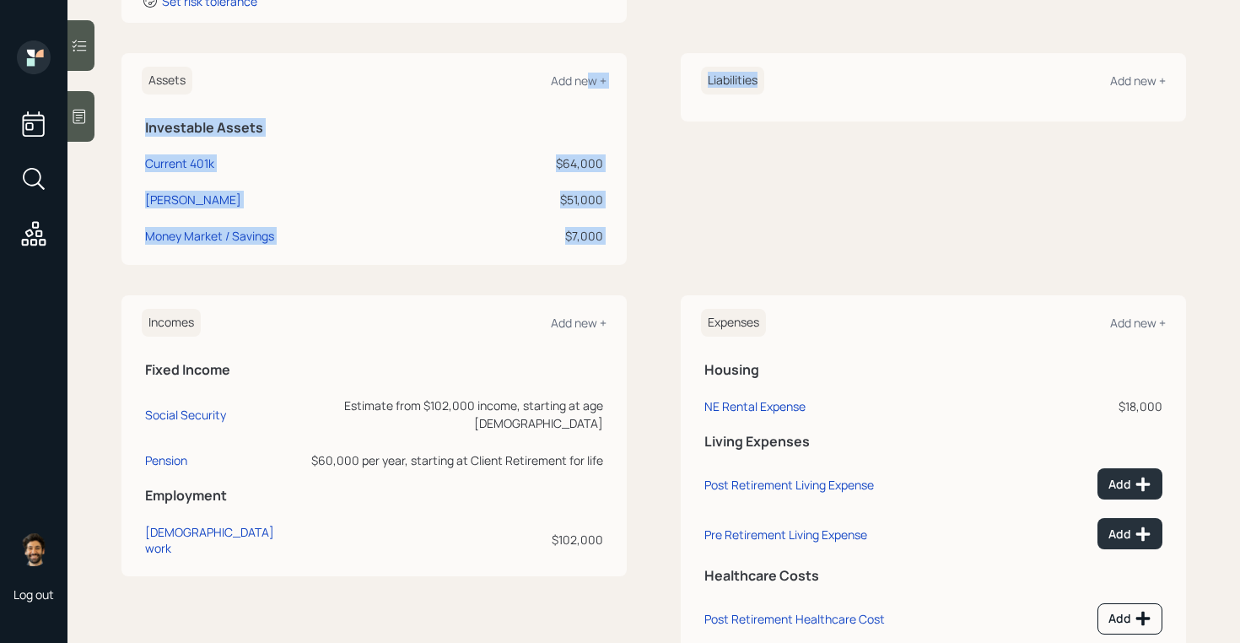
drag, startPoint x: 587, startPoint y: 77, endPoint x: 684, endPoint y: 225, distance: 177.4
click at [684, 225] on div "Assets Add new + Investable Assets Current 401k $64,000 [PERSON_NAME] $51,000 M…" at bounding box center [654, 159] width 1065 height 212
click at [625, 235] on div "Assets Add new + Investable Assets Current 401k $64,000 [PERSON_NAME] $51,000 M…" at bounding box center [374, 159] width 505 height 212
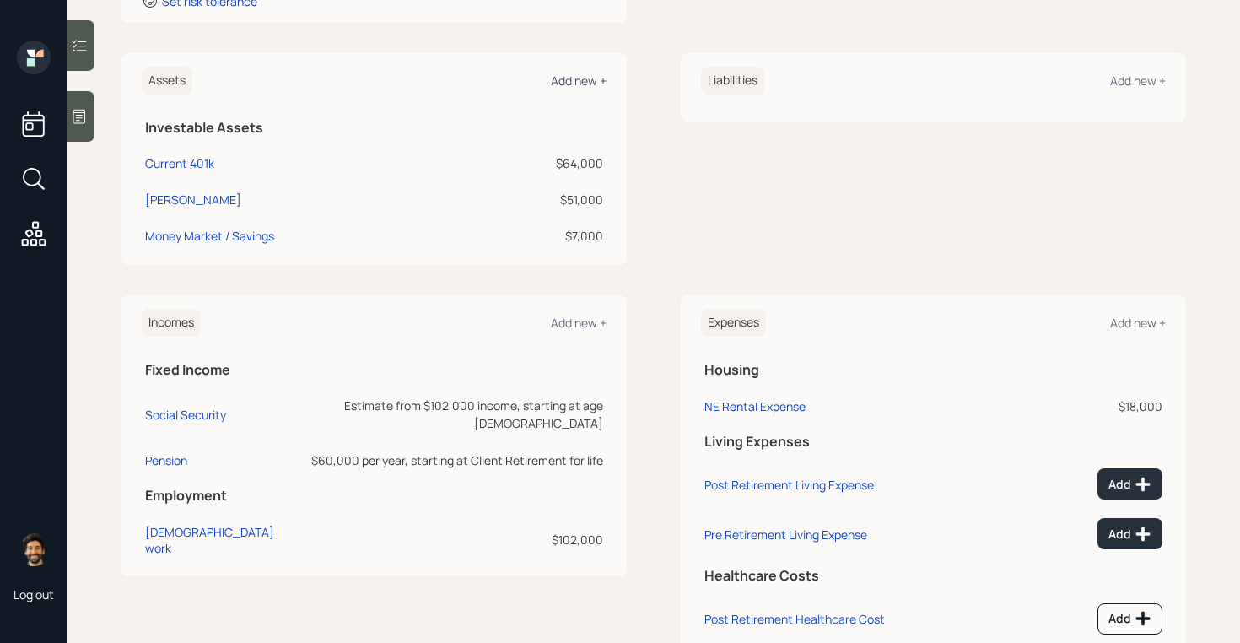
click at [581, 86] on div "Add new +" at bounding box center [579, 81] width 56 height 16
click at [1133, 407] on div "$18,000" at bounding box center [1101, 406] width 122 height 18
click at [1109, 408] on div "$18,000" at bounding box center [1101, 406] width 122 height 18
drag, startPoint x: 1109, startPoint y: 408, endPoint x: 1150, endPoint y: 408, distance: 41.3
click at [1150, 408] on div "$18,000" at bounding box center [1101, 406] width 122 height 18
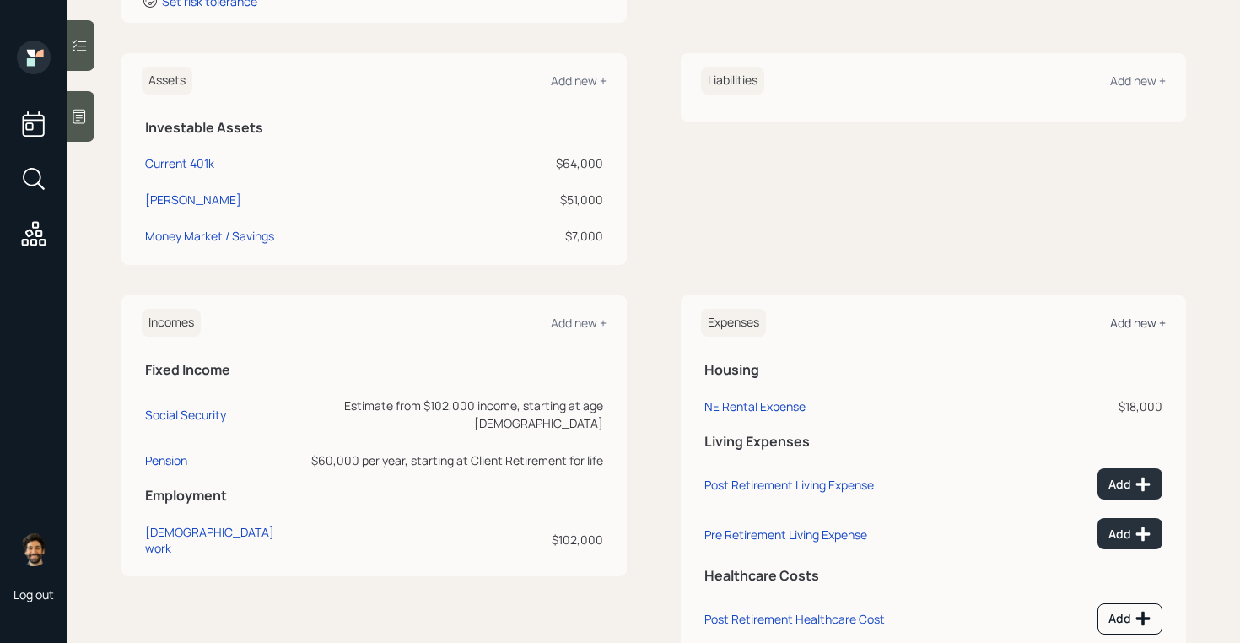
click at [1122, 321] on div "Add new +" at bounding box center [1138, 323] width 56 height 16
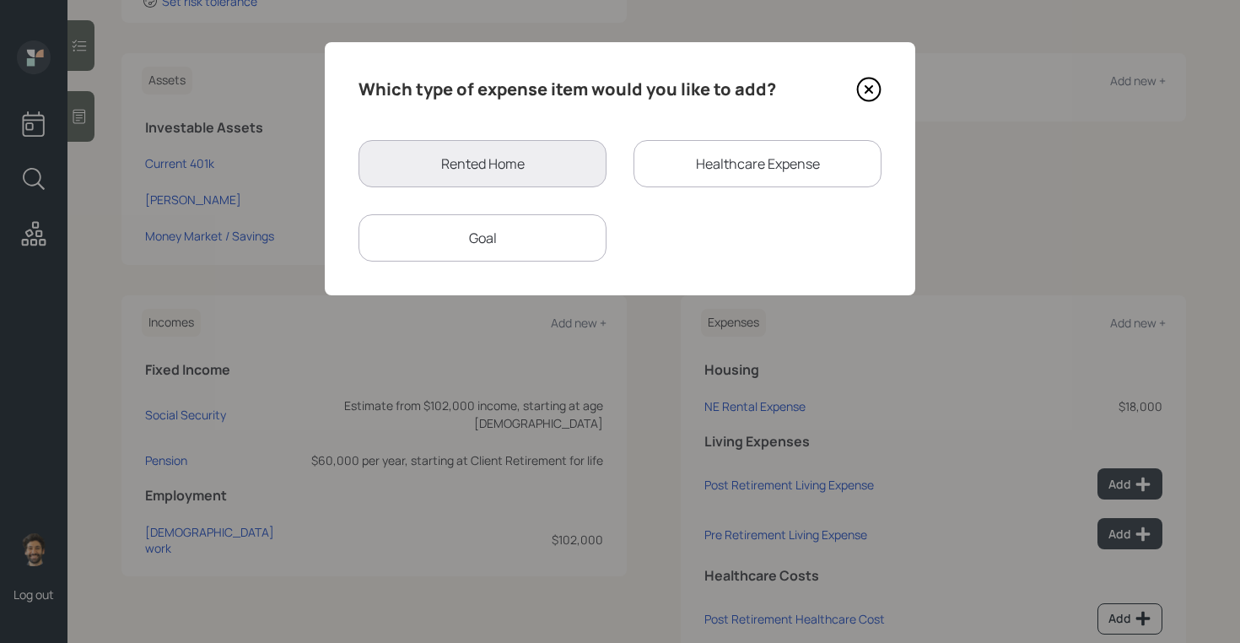
click at [423, 246] on div "Goal" at bounding box center [483, 237] width 248 height 47
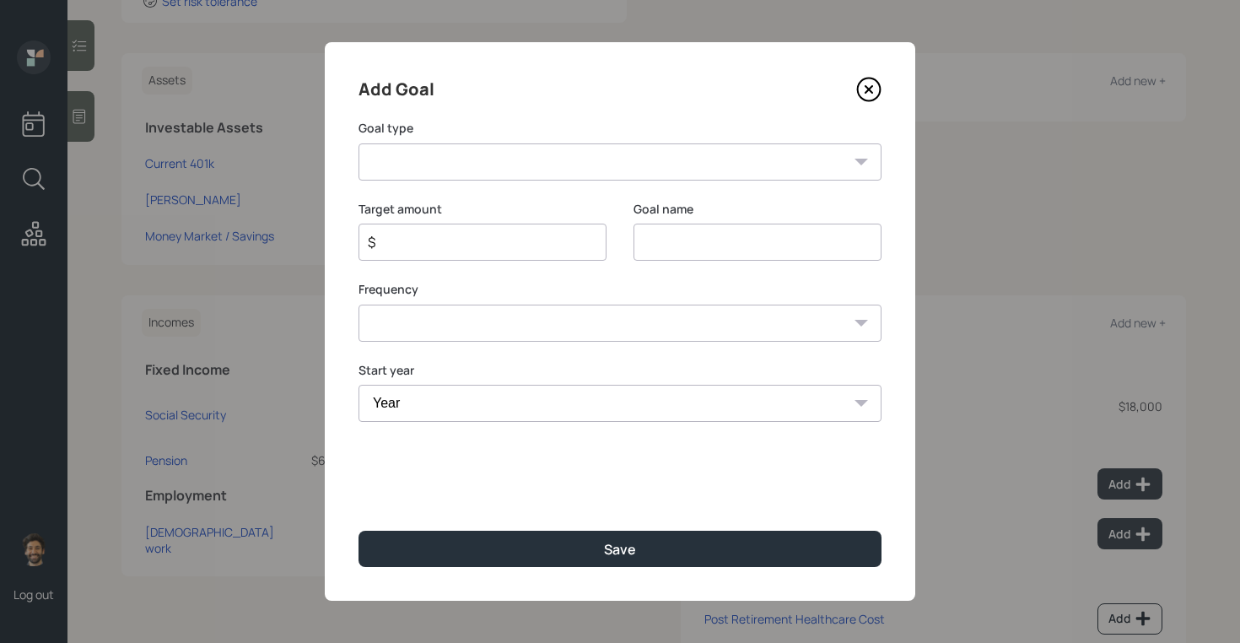
click at [458, 163] on select "Create an emergency fund Donate to charity Purchase a home Make a purchase Supp…" at bounding box center [620, 161] width 523 height 37
select select "other"
click at [359, 143] on select "Create an emergency fund Donate to charity Purchase a home Make a purchase Supp…" at bounding box center [620, 161] width 523 height 37
click at [413, 255] on div "$" at bounding box center [483, 242] width 248 height 37
click at [668, 232] on input "Other" at bounding box center [758, 242] width 248 height 37
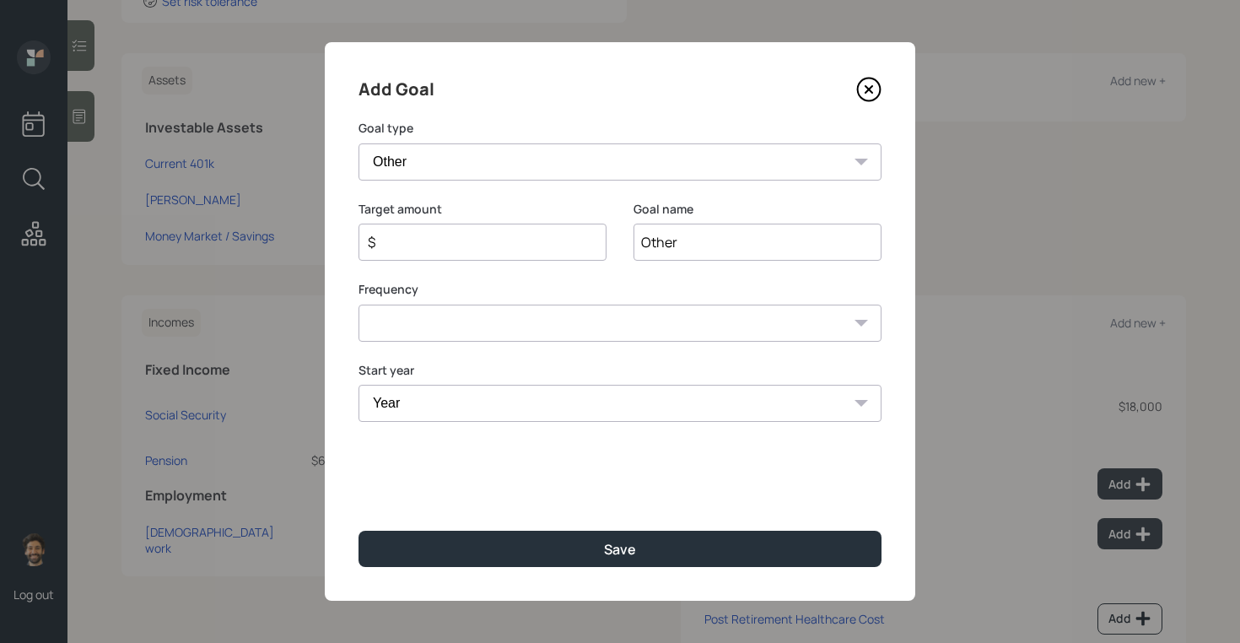
click at [668, 232] on input "Other" at bounding box center [758, 242] width 248 height 37
type input "Down Payment"
click at [488, 235] on input "$" at bounding box center [475, 242] width 219 height 20
type input "$ 3,000"
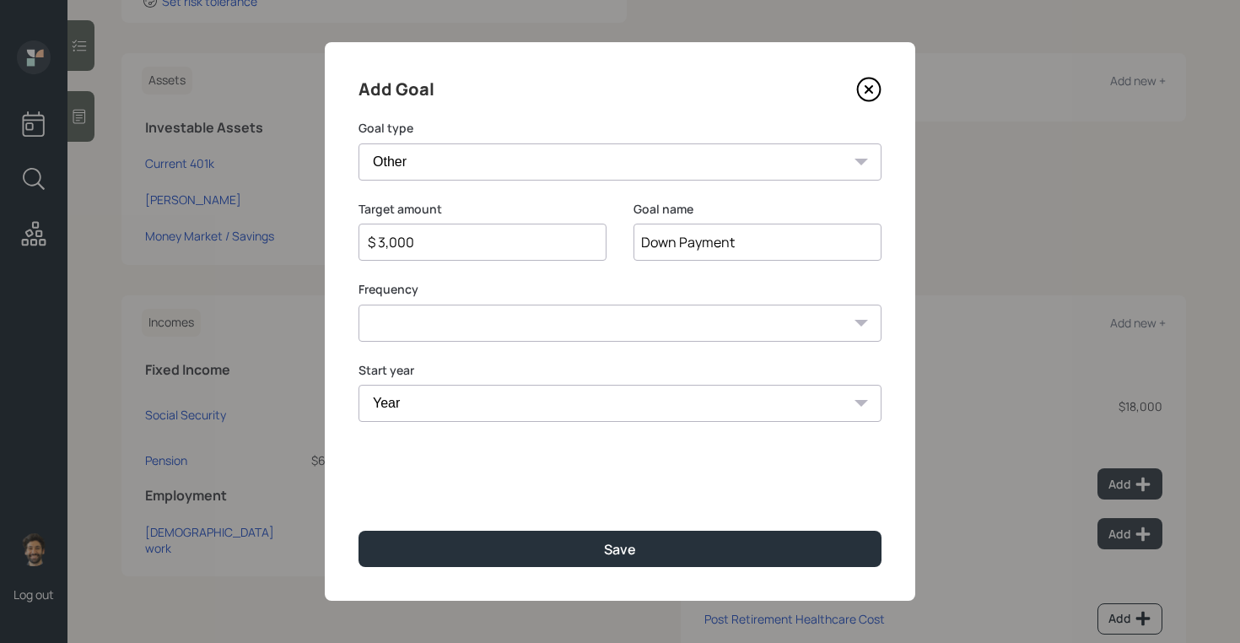
click at [459, 327] on select "One time Every 1 year Every 2 years Every 3 years Every 4 years Every 5 years E…" at bounding box center [620, 323] width 523 height 37
select select "0"
click at [359, 305] on select "One time Every 1 year Every 2 years Every 3 years Every 4 years Every 5 years E…" at bounding box center [620, 323] width 523 height 37
click at [430, 406] on select "Year [DATE] 2026 2027 2028 2029 2030 2031 2032 2033 2034 2035 2036 2037 2038 20…" at bounding box center [620, 403] width 523 height 37
select select "2026"
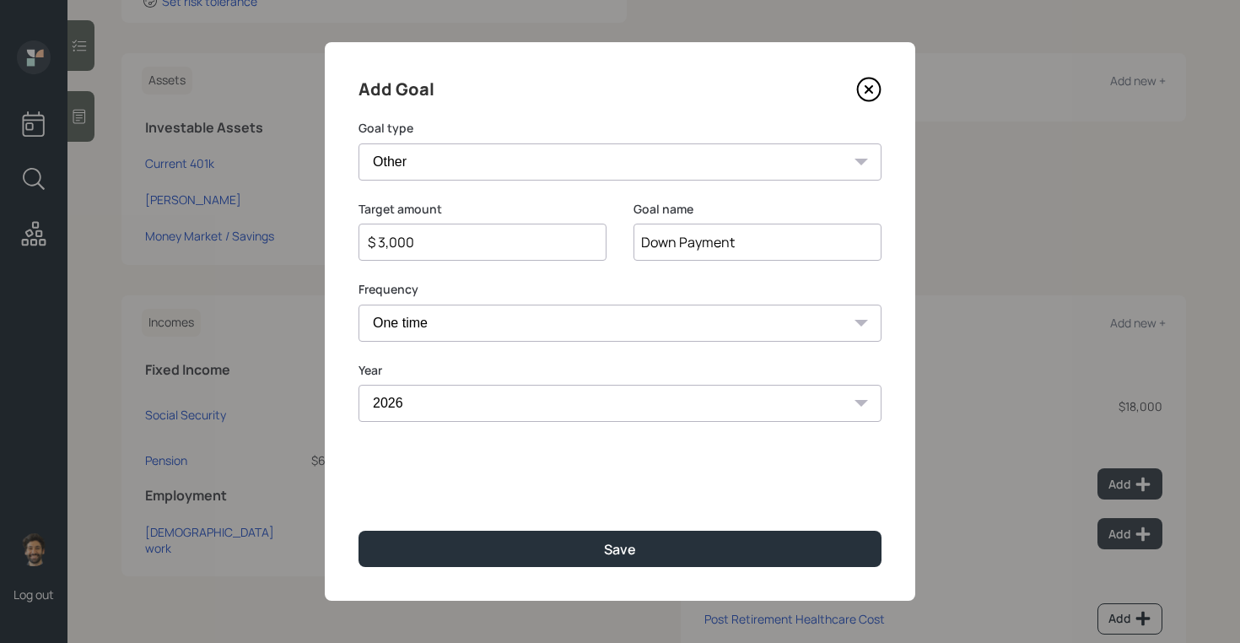
click at [359, 385] on select "Year [DATE] 2026 2027 2028 2029 2030 2031 2032 2033 2034 2035 2036 2037 2038 20…" at bounding box center [620, 403] width 523 height 37
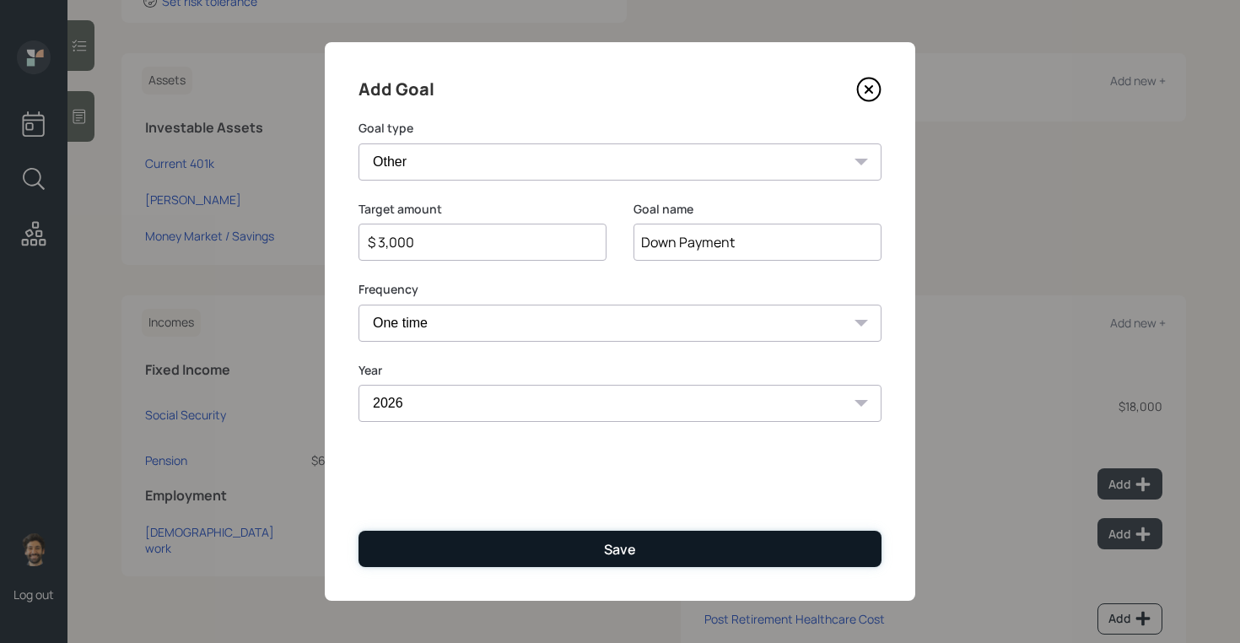
click at [429, 540] on button "Save" at bounding box center [620, 549] width 523 height 36
type input "$"
